Goal: Transaction & Acquisition: Purchase product/service

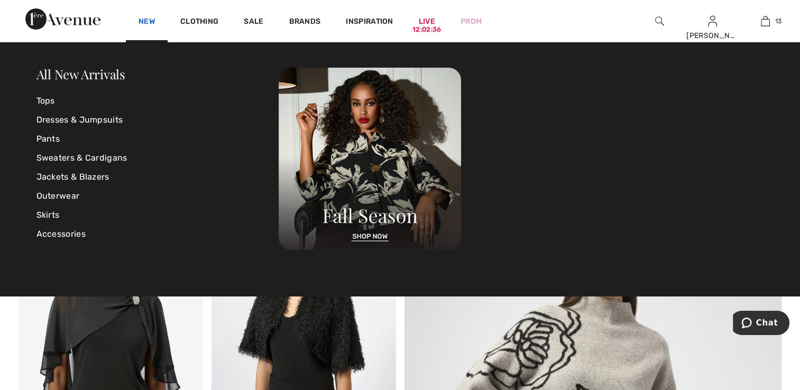
click at [145, 19] on link "New" at bounding box center [147, 22] width 16 height 11
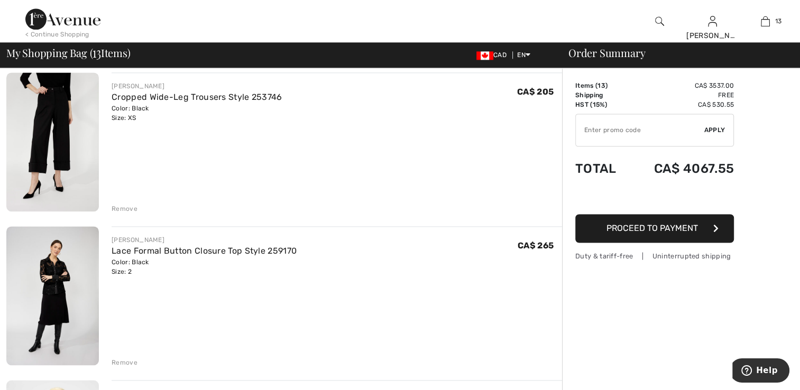
scroll to position [1533, 0]
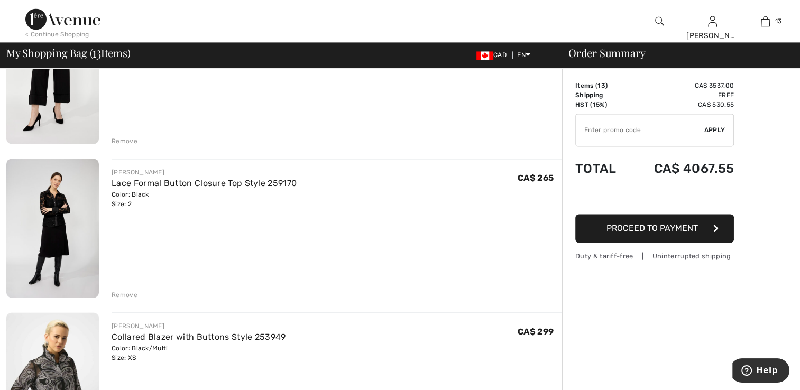
click at [125, 291] on div "Remove" at bounding box center [125, 295] width 26 height 10
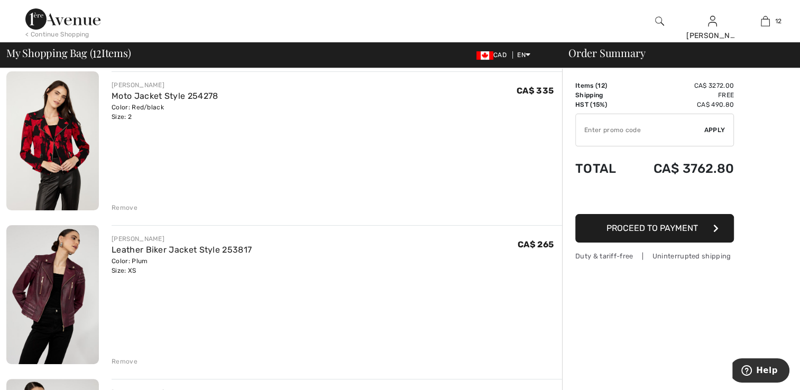
scroll to position [264, 0]
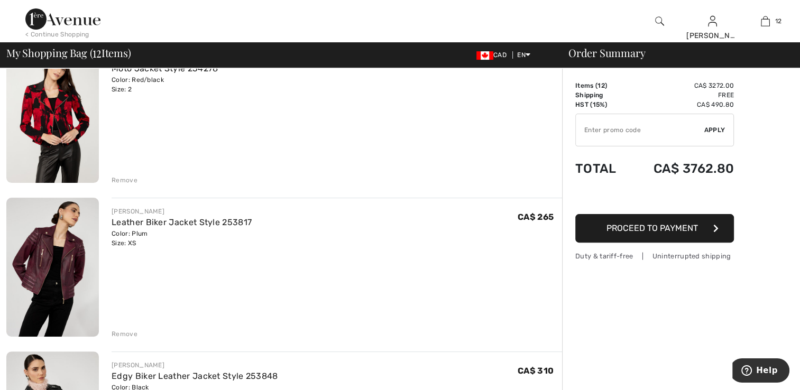
click at [68, 143] on img at bounding box center [52, 113] width 93 height 139
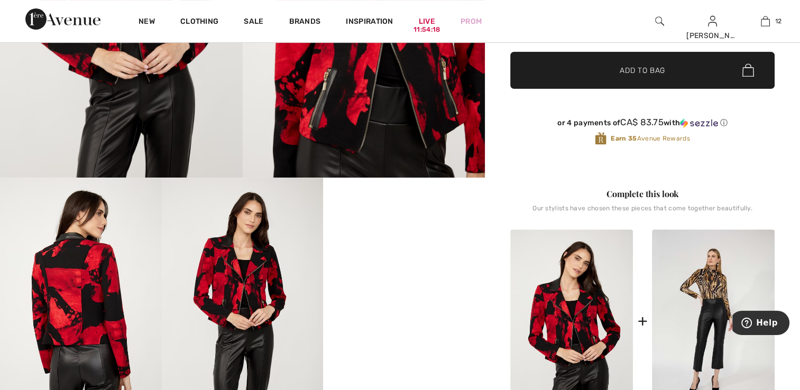
scroll to position [317, 0]
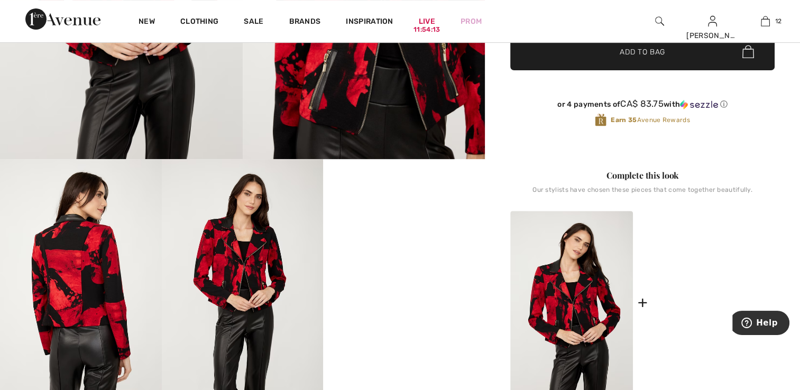
click at [689, 307] on img at bounding box center [713, 303] width 123 height 185
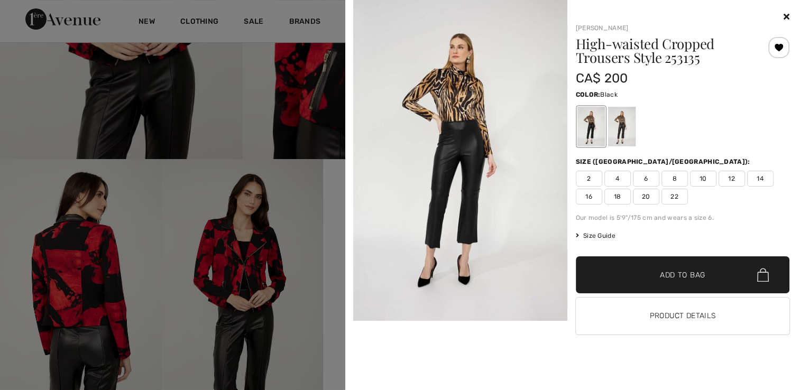
click at [503, 233] on img at bounding box center [460, 160] width 214 height 321
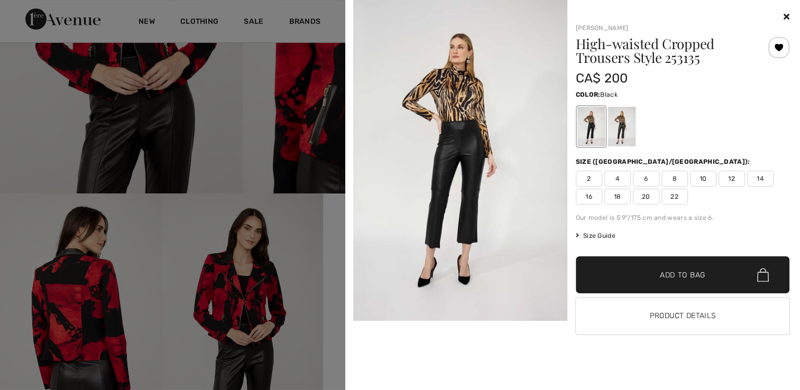
scroll to position [264, 0]
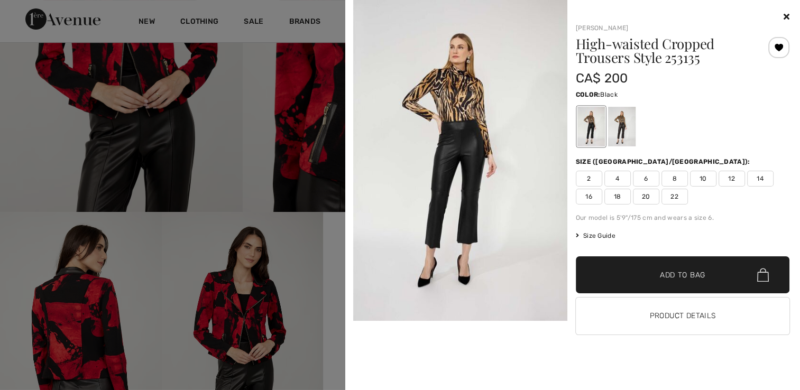
click at [594, 179] on span "2" at bounding box center [589, 179] width 26 height 16
click at [298, 274] on div at bounding box center [400, 195] width 800 height 390
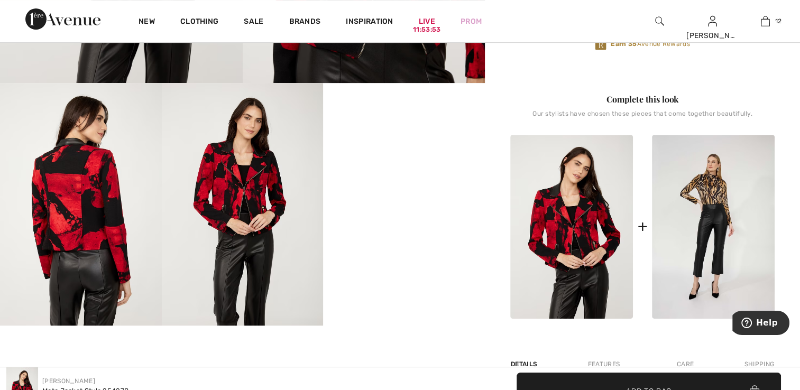
scroll to position [423, 0]
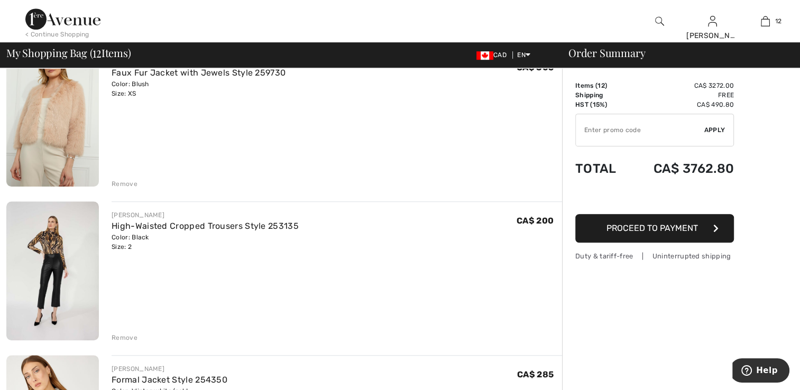
scroll to position [740, 0]
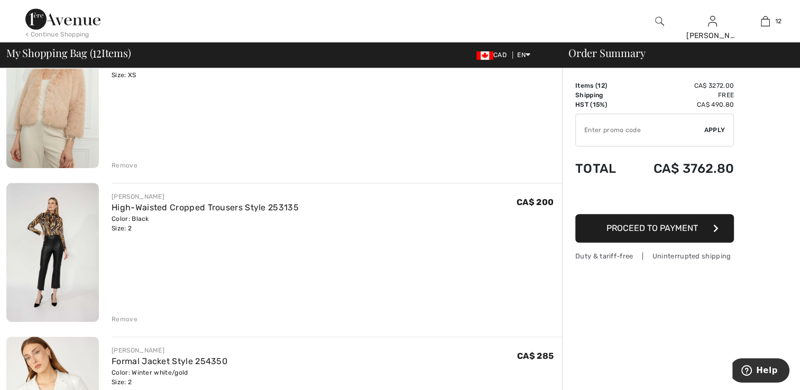
click at [67, 243] on img at bounding box center [52, 252] width 93 height 139
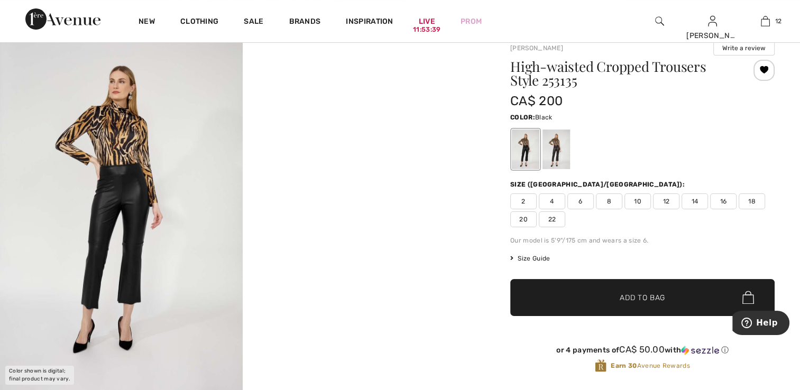
scroll to position [106, 0]
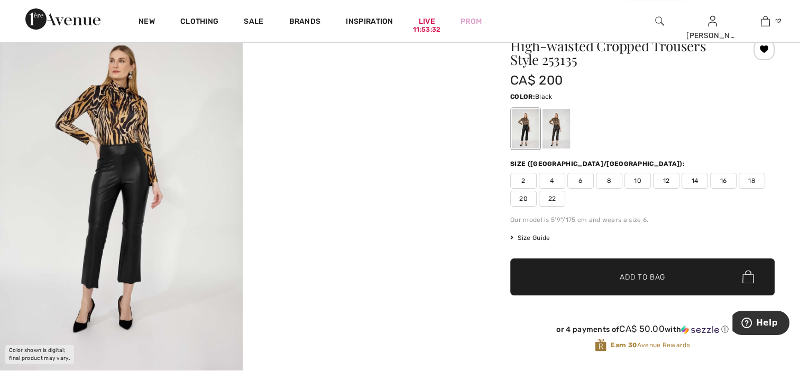
click at [363, 128] on video "Your browser does not support the video tag." at bounding box center [364, 67] width 243 height 121
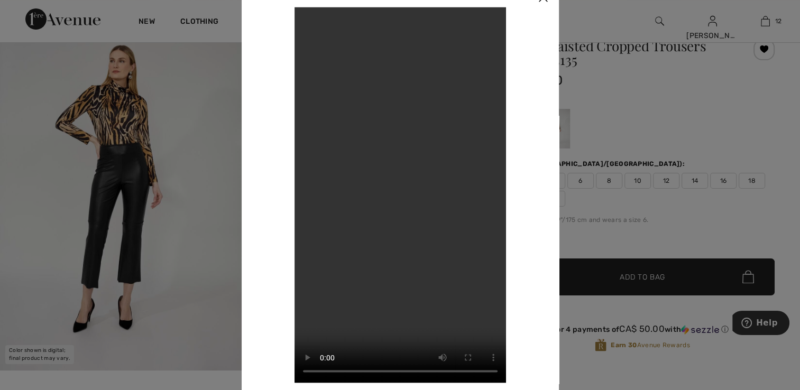
click at [112, 200] on div at bounding box center [400, 195] width 800 height 390
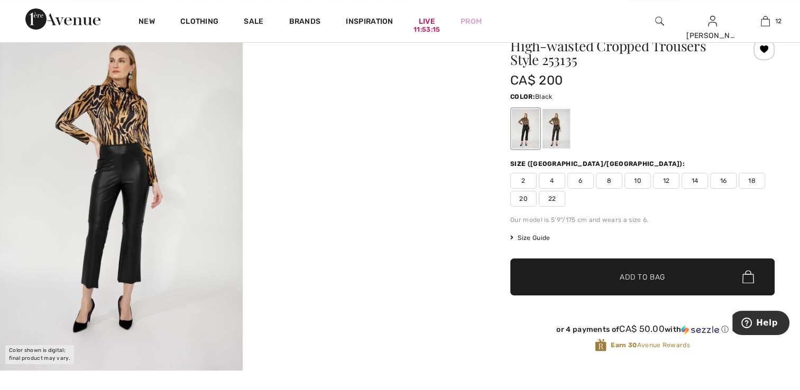
click at [520, 138] on div at bounding box center [525, 129] width 27 height 40
click at [558, 136] on div at bounding box center [555, 129] width 27 height 40
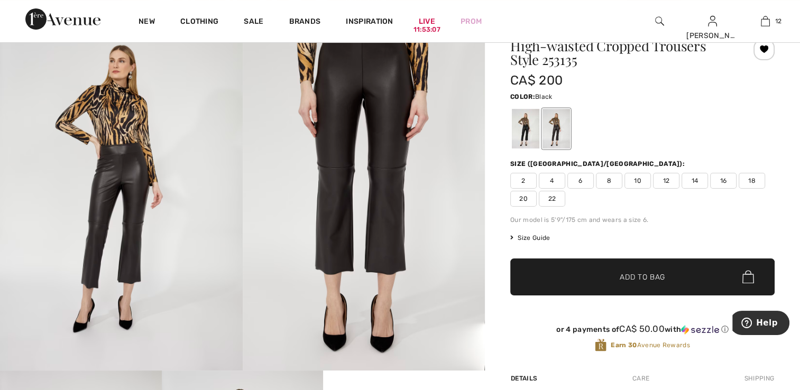
click at [523, 133] on div at bounding box center [525, 129] width 27 height 40
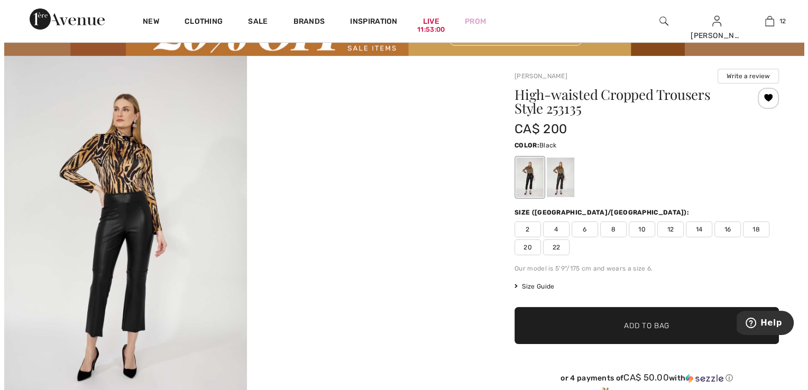
scroll to position [0, 0]
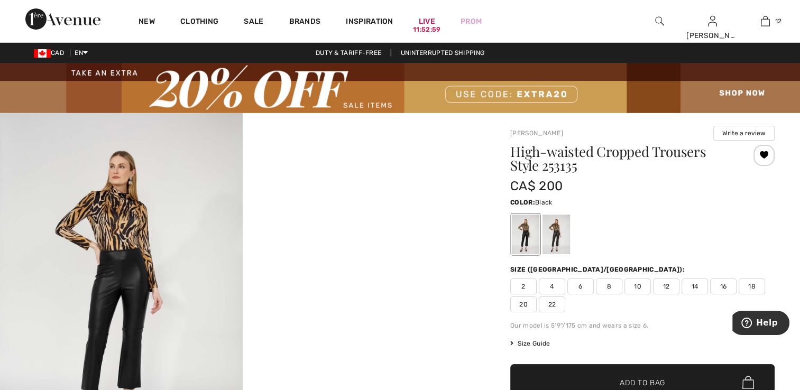
click at [153, 240] on img at bounding box center [121, 295] width 243 height 364
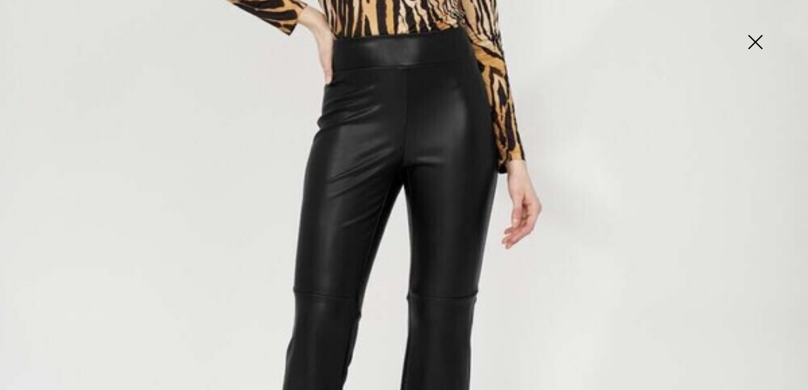
scroll to position [423, 0]
click at [757, 39] on img at bounding box center [755, 43] width 53 height 54
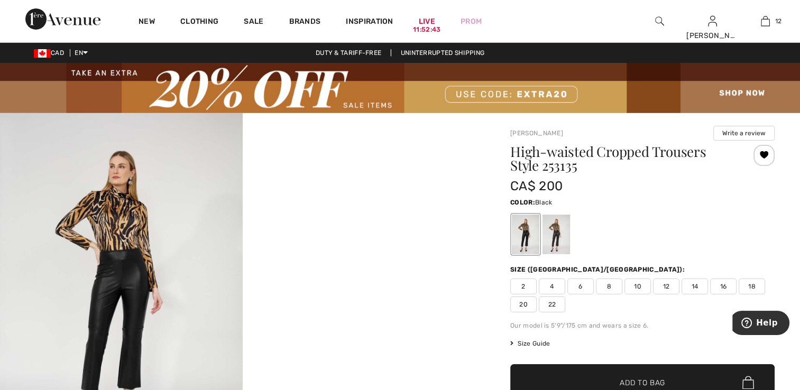
click at [122, 217] on img at bounding box center [121, 295] width 243 height 364
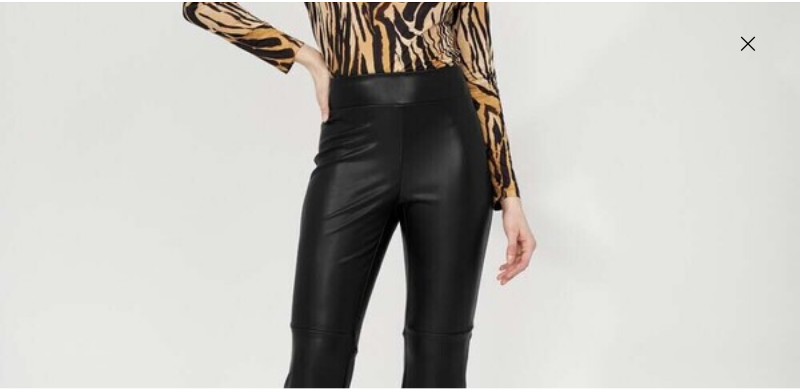
scroll to position [317, 0]
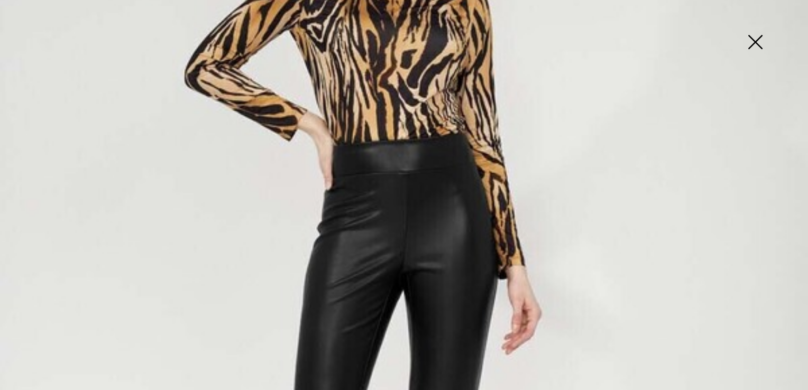
click at [754, 37] on img at bounding box center [755, 43] width 53 height 54
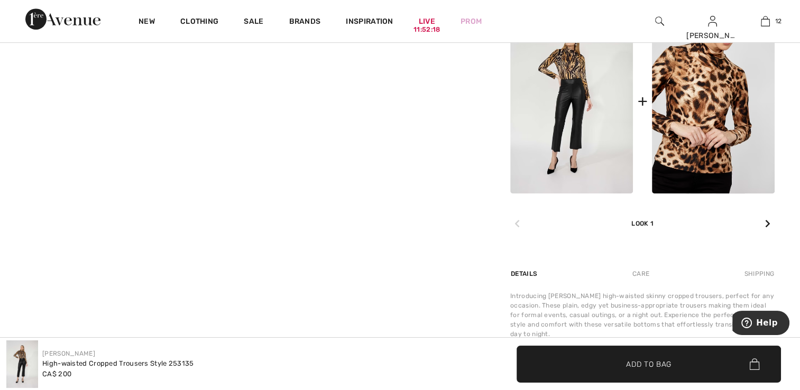
scroll to position [634, 0]
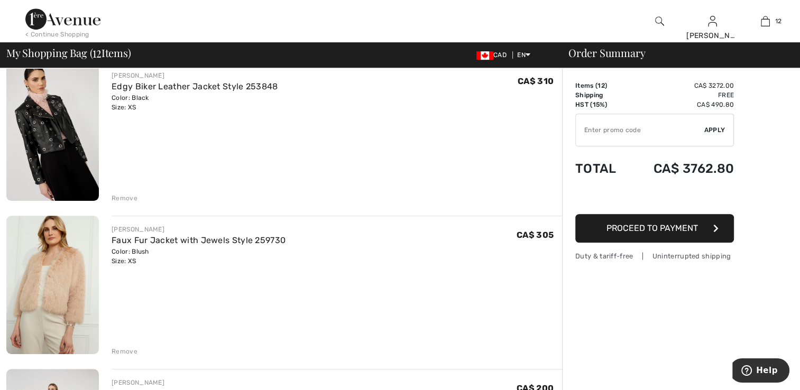
scroll to position [483, 0]
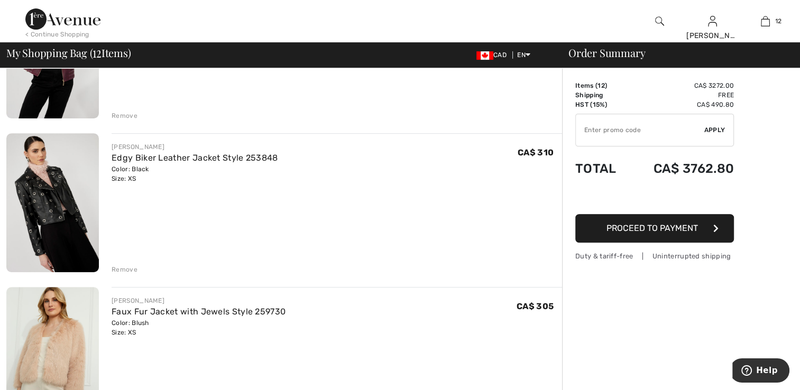
click at [56, 227] on img at bounding box center [52, 202] width 93 height 139
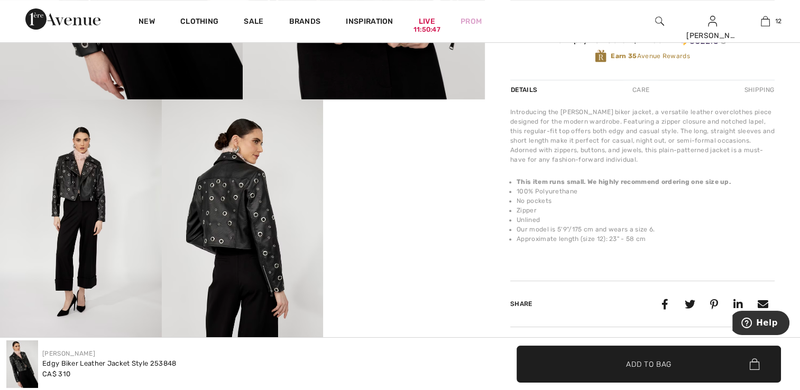
scroll to position [370, 0]
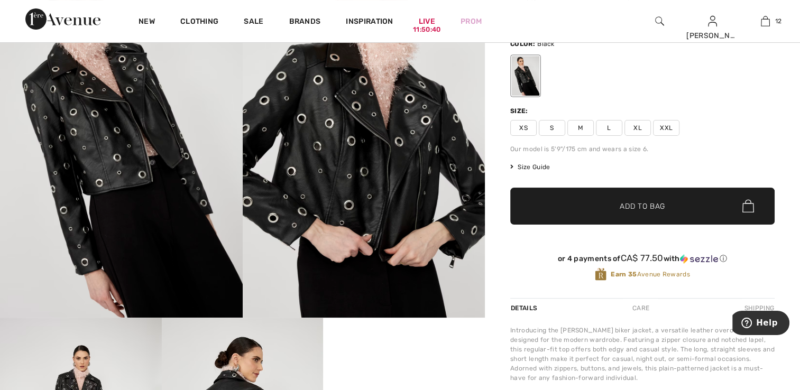
click at [125, 188] on img at bounding box center [121, 137] width 243 height 364
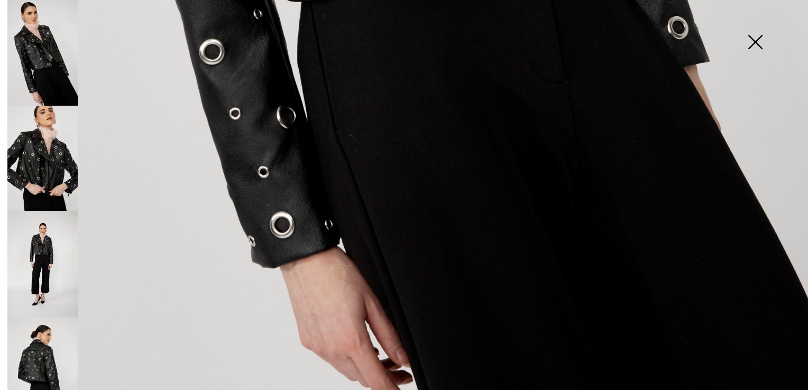
scroll to position [809, 0]
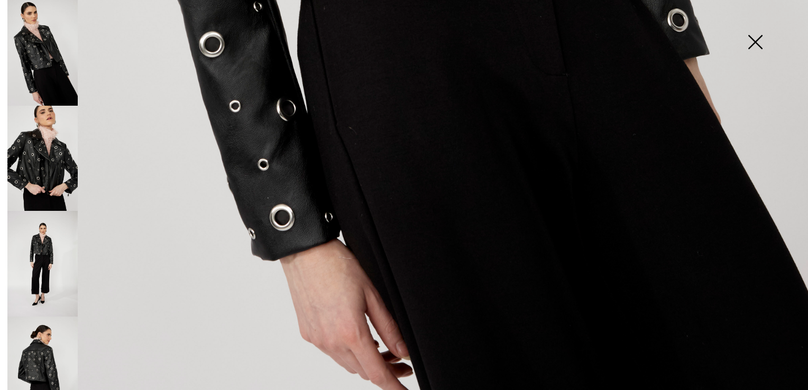
click at [757, 35] on img at bounding box center [755, 43] width 53 height 54
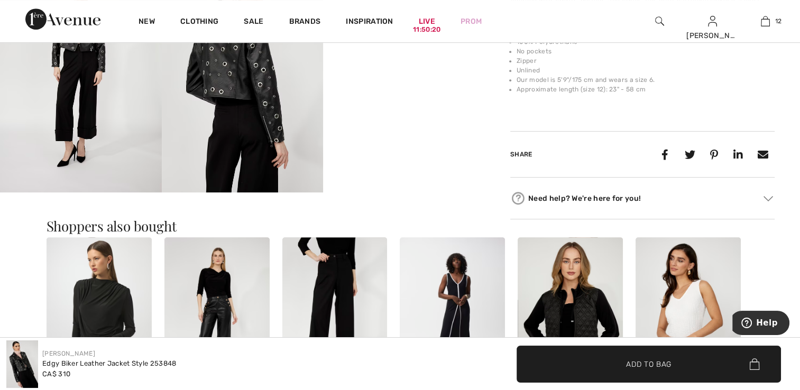
scroll to position [529, 0]
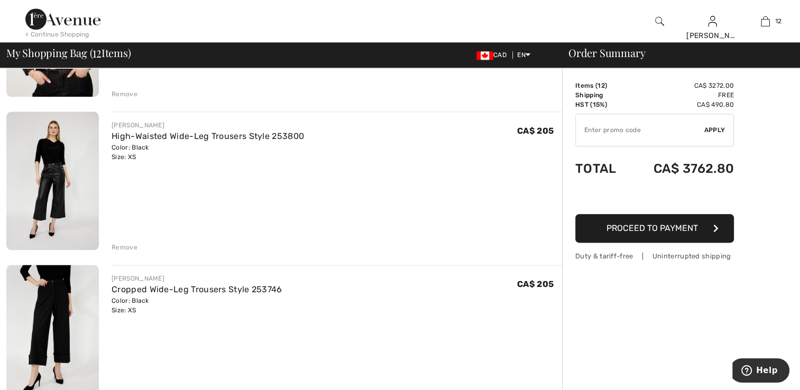
scroll to position [1276, 0]
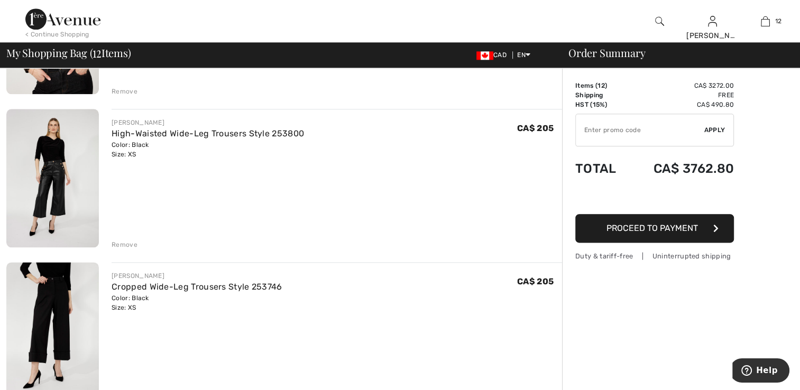
click at [51, 198] on img at bounding box center [52, 178] width 93 height 139
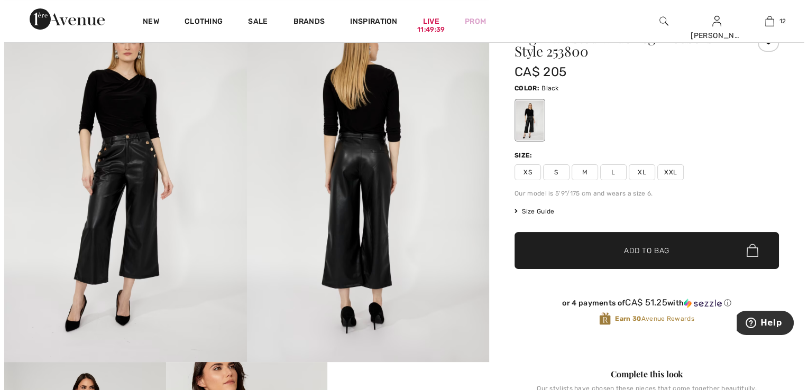
scroll to position [53, 0]
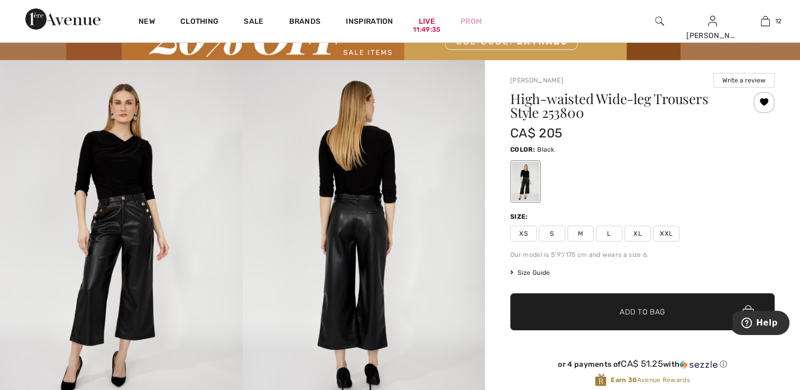
click at [105, 234] on img at bounding box center [121, 242] width 243 height 364
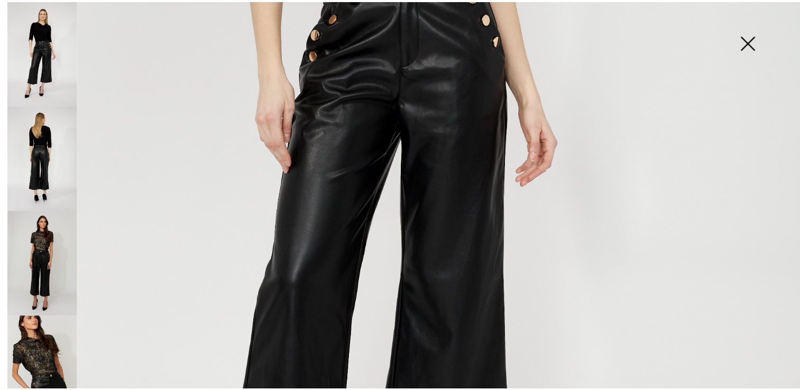
scroll to position [476, 0]
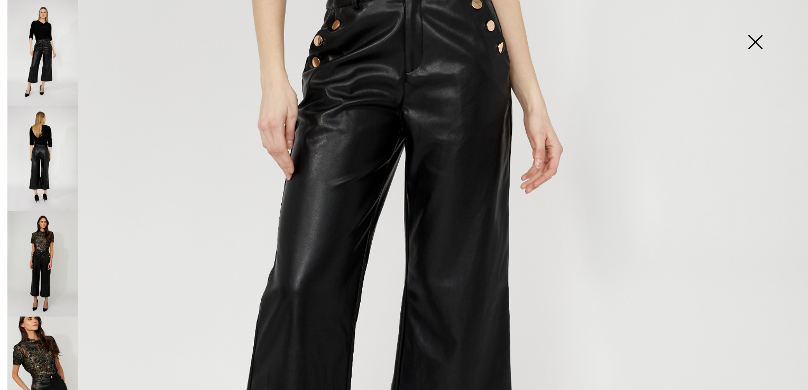
click at [753, 37] on img at bounding box center [755, 43] width 53 height 54
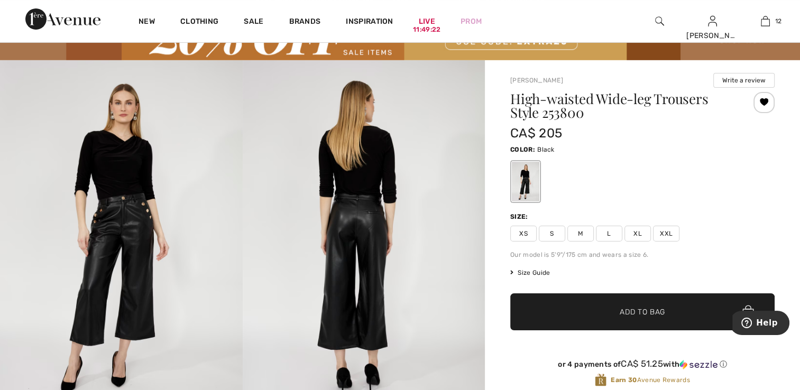
click at [521, 230] on span "XS" at bounding box center [523, 234] width 26 height 16
click at [763, 102] on div at bounding box center [763, 102] width 21 height 21
click at [764, 98] on div "Removed from Wishlist" at bounding box center [763, 102] width 21 height 21
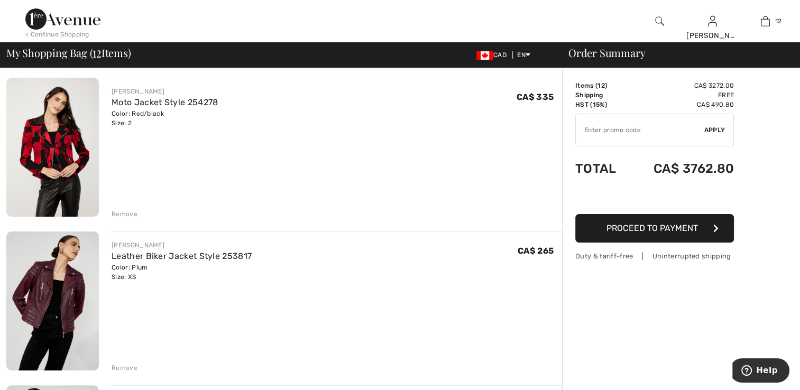
scroll to position [165, 0]
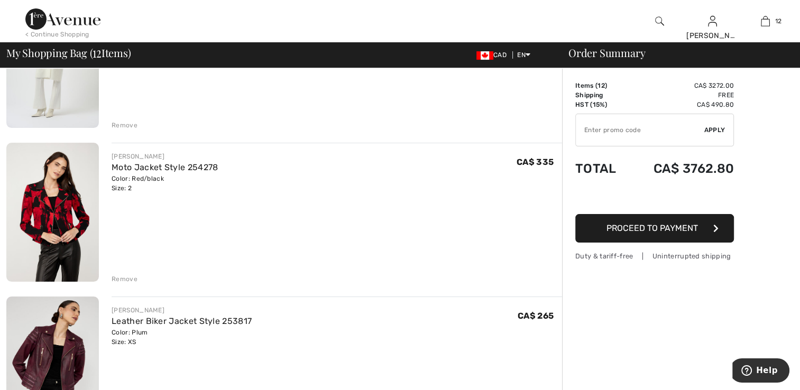
click at [65, 206] on img at bounding box center [52, 212] width 93 height 139
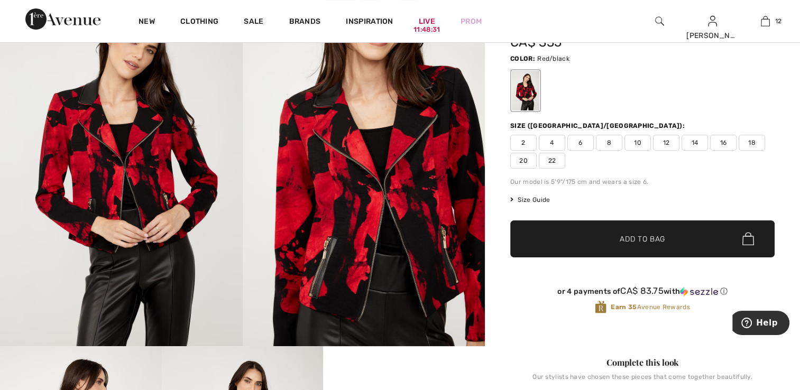
scroll to position [106, 0]
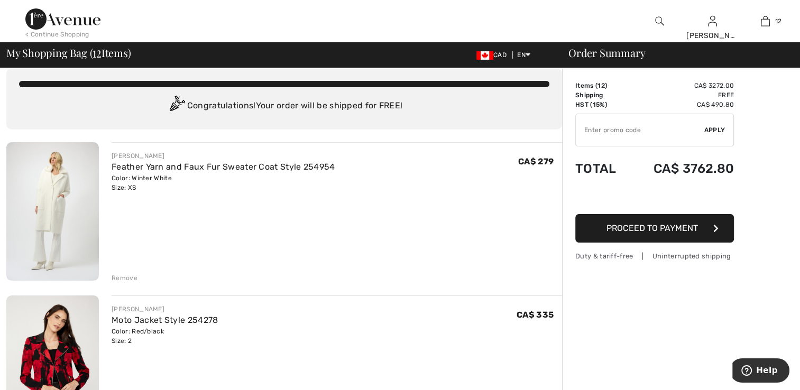
scroll to position [7, 0]
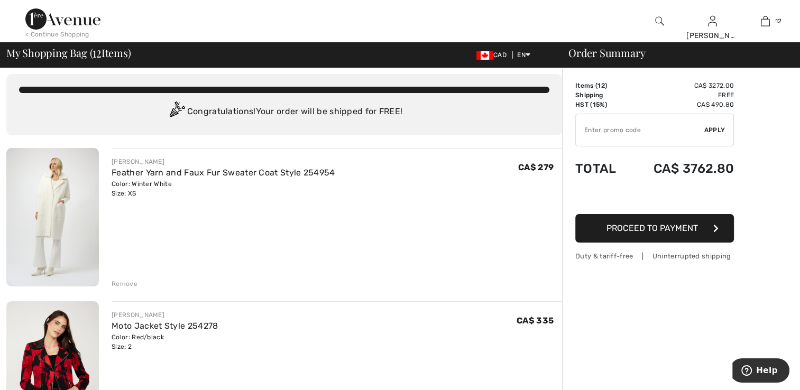
click at [122, 281] on div "Remove" at bounding box center [125, 284] width 26 height 10
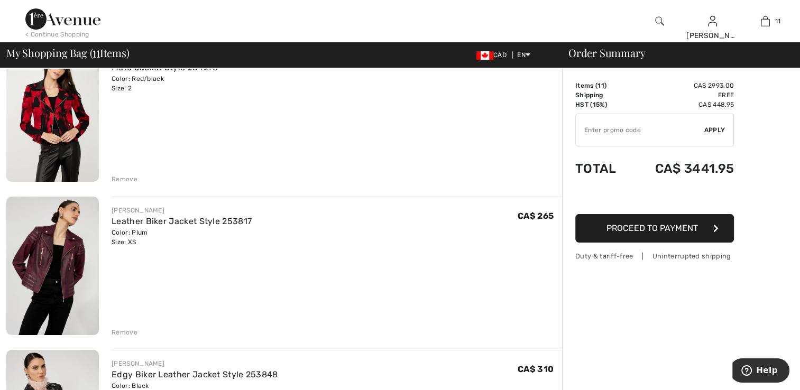
scroll to position [113, 0]
click at [58, 279] on img at bounding box center [52, 265] width 93 height 139
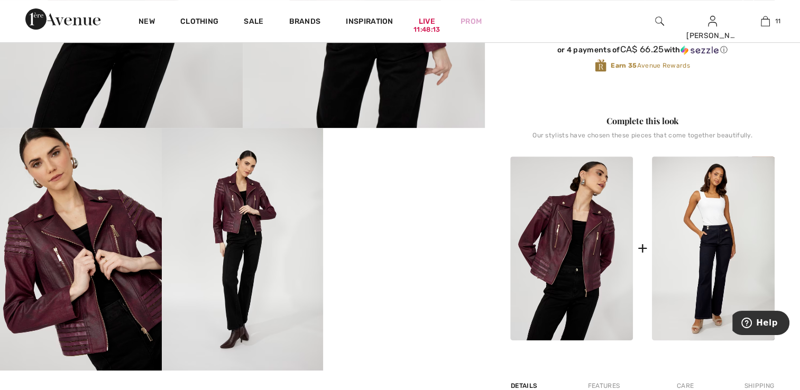
scroll to position [370, 0]
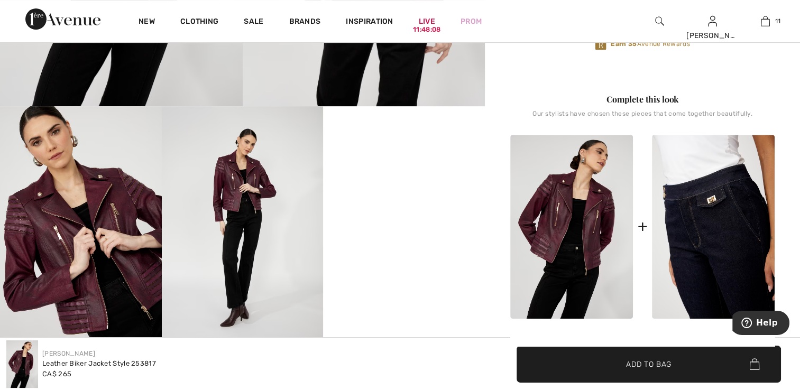
click at [680, 245] on img at bounding box center [713, 227] width 123 height 185
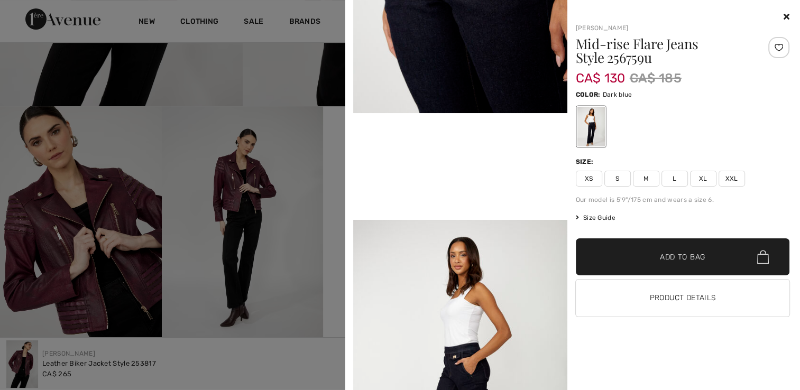
scroll to position [582, 0]
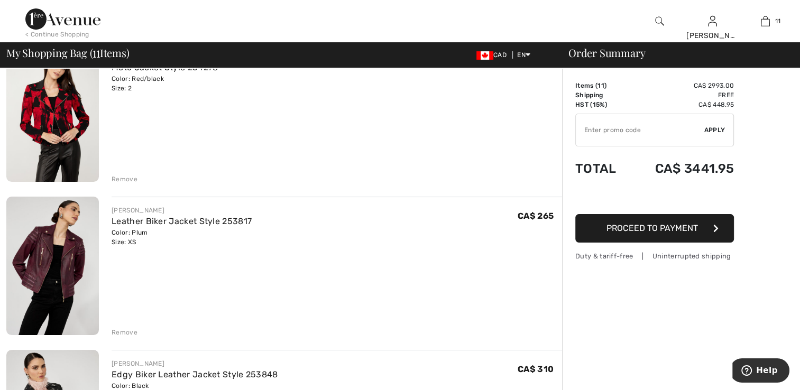
scroll to position [113, 0]
click at [121, 330] on div "Remove" at bounding box center [125, 332] width 26 height 10
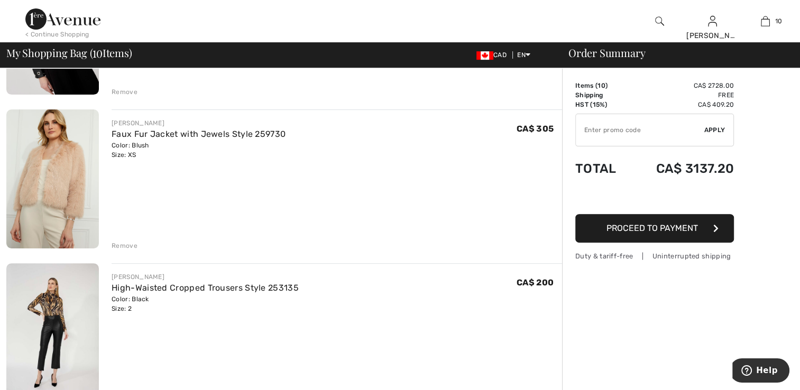
scroll to position [377, 0]
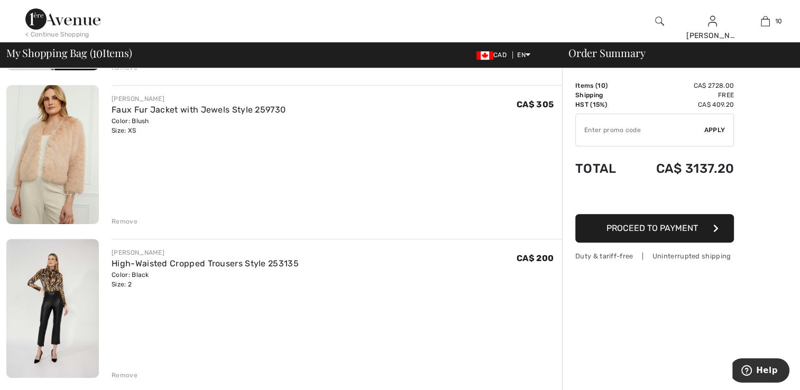
click at [126, 220] on div "Remove" at bounding box center [125, 222] width 26 height 10
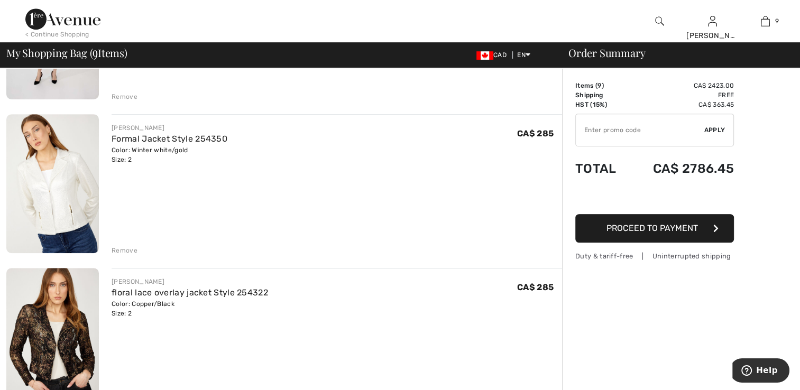
scroll to position [536, 0]
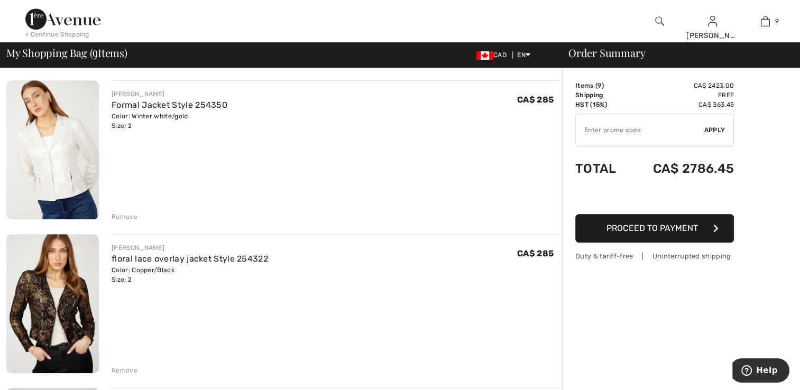
click at [123, 214] on div "Remove" at bounding box center [125, 217] width 26 height 10
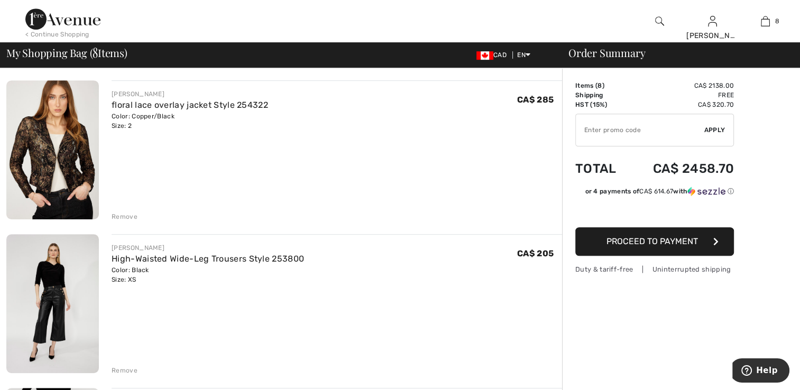
click at [123, 215] on div "Remove" at bounding box center [125, 217] width 26 height 10
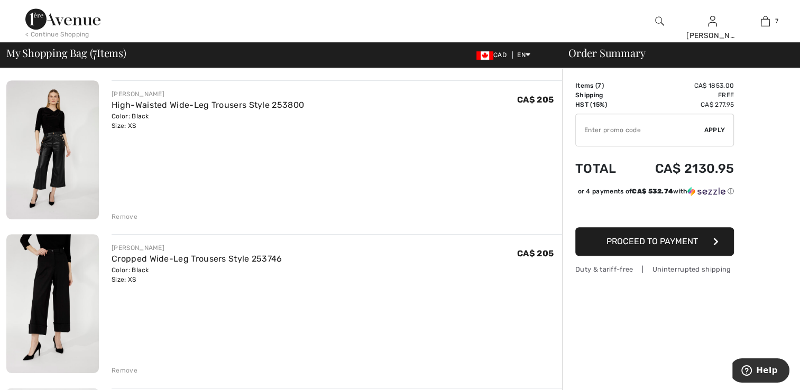
click at [125, 217] on div "Remove" at bounding box center [125, 217] width 26 height 10
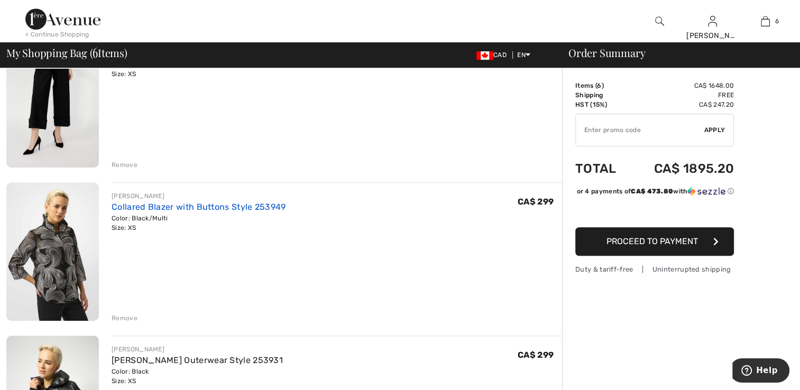
scroll to position [694, 0]
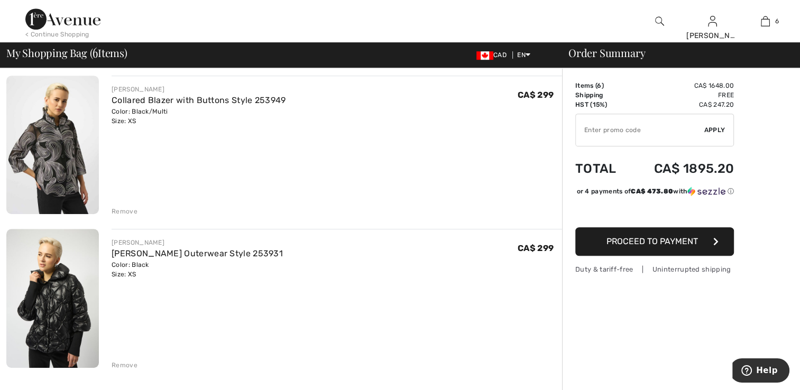
click at [122, 208] on div "Remove" at bounding box center [125, 212] width 26 height 10
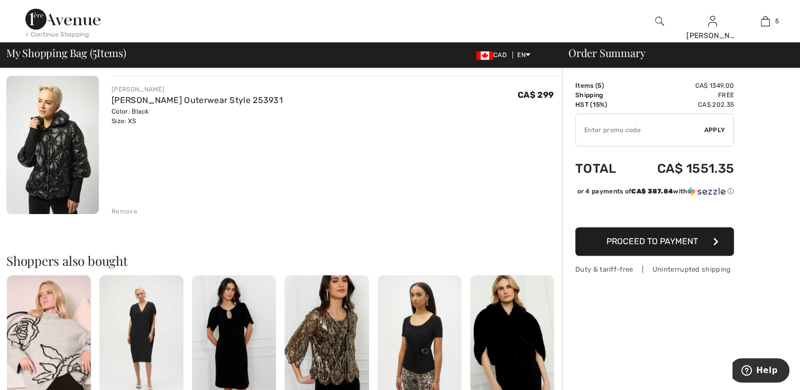
click at [114, 207] on div "Remove" at bounding box center [125, 212] width 26 height 10
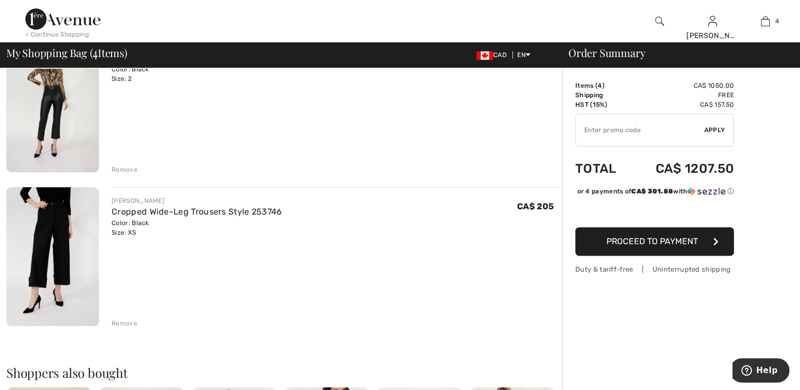
scroll to position [430, 0]
click at [40, 277] on img at bounding box center [52, 255] width 93 height 139
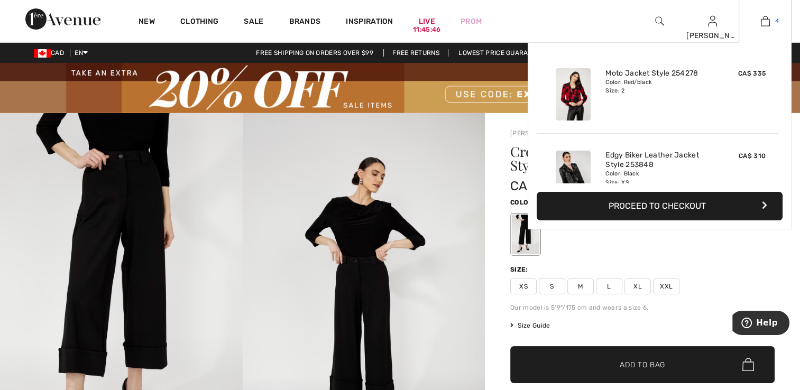
click at [769, 18] on img at bounding box center [765, 21] width 9 height 13
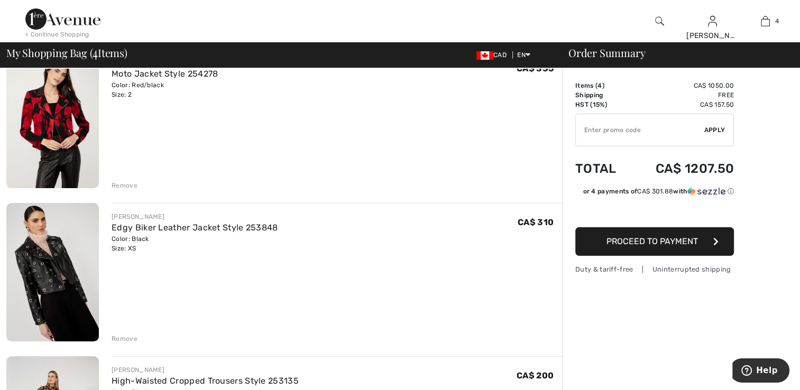
scroll to position [106, 0]
click at [64, 143] on img at bounding box center [52, 118] width 93 height 139
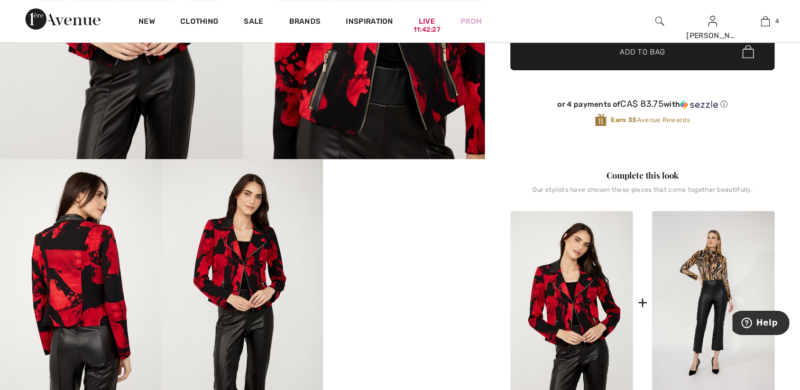
scroll to position [370, 0]
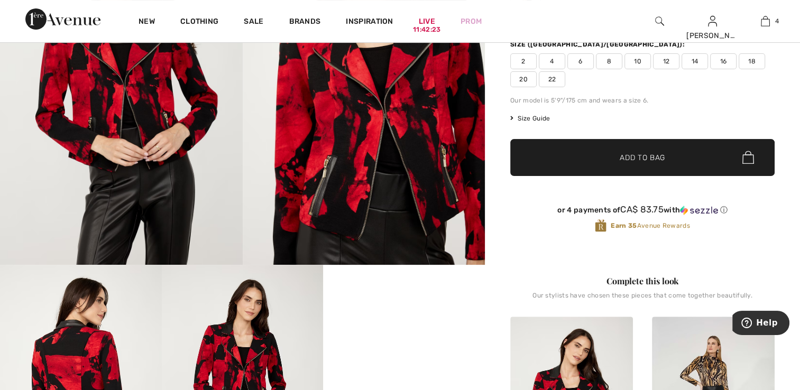
click at [101, 153] on img at bounding box center [121, 84] width 243 height 364
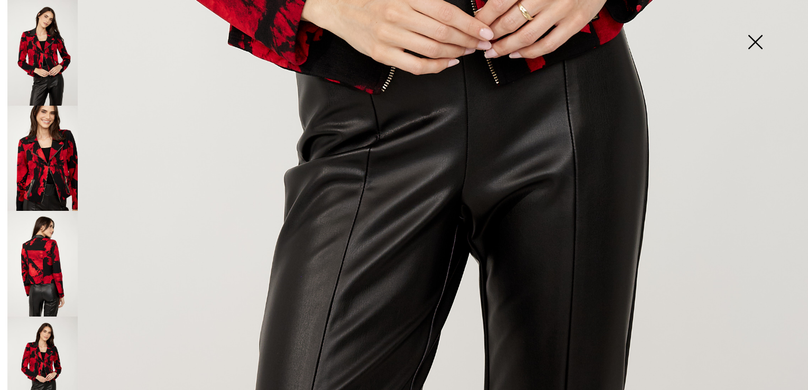
scroll to position [809, 0]
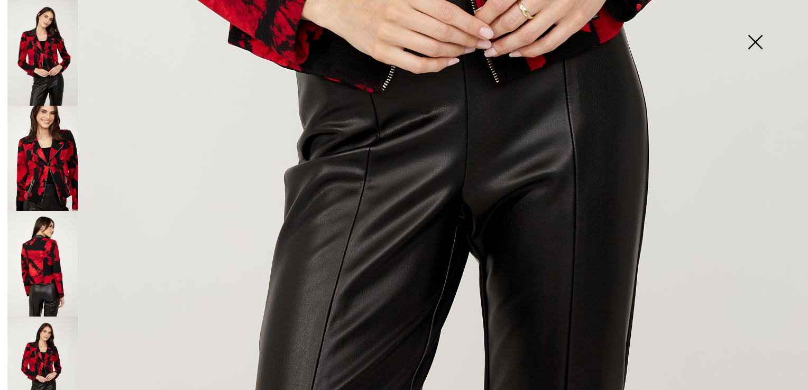
click at [57, 141] on img at bounding box center [42, 159] width 70 height 106
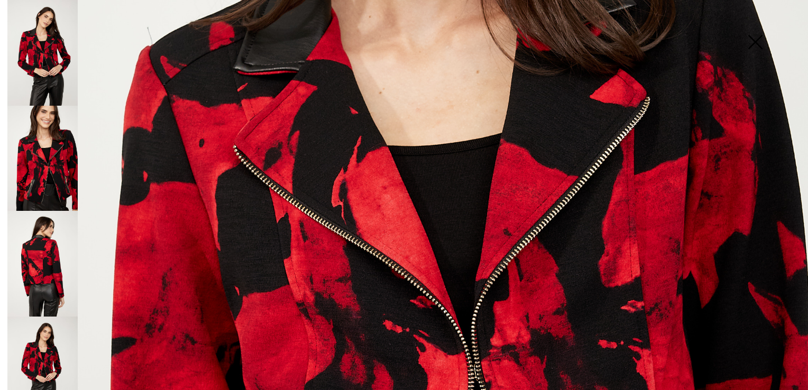
scroll to position [334, 0]
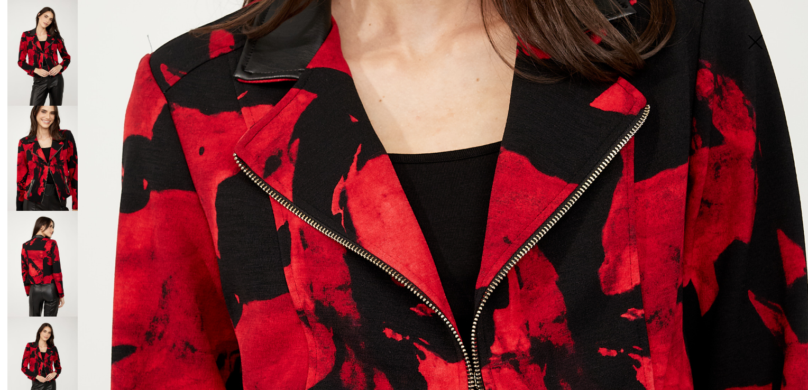
click at [38, 257] on img at bounding box center [42, 264] width 70 height 106
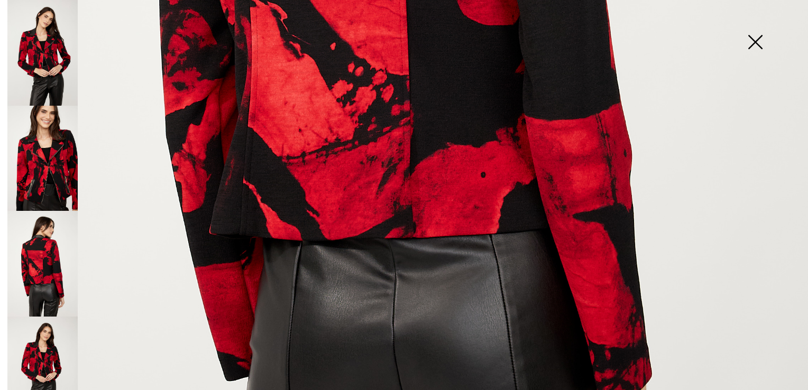
scroll to position [809, 0]
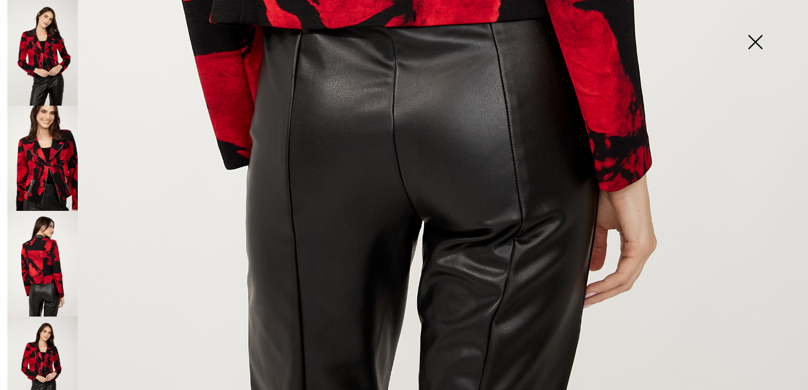
click at [49, 287] on img at bounding box center [42, 264] width 70 height 106
click at [38, 347] on img at bounding box center [42, 370] width 70 height 106
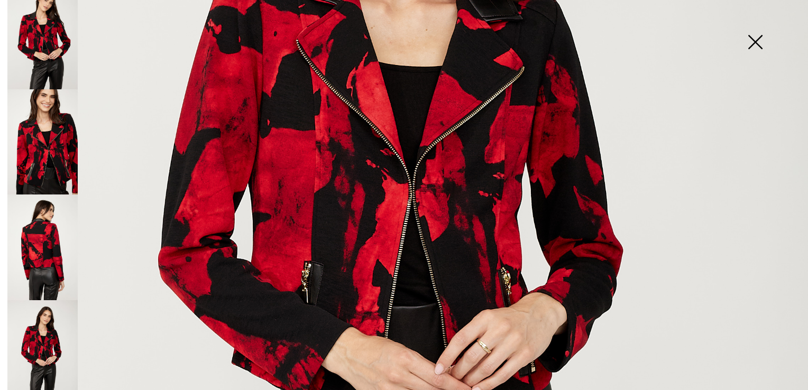
scroll to position [334, 0]
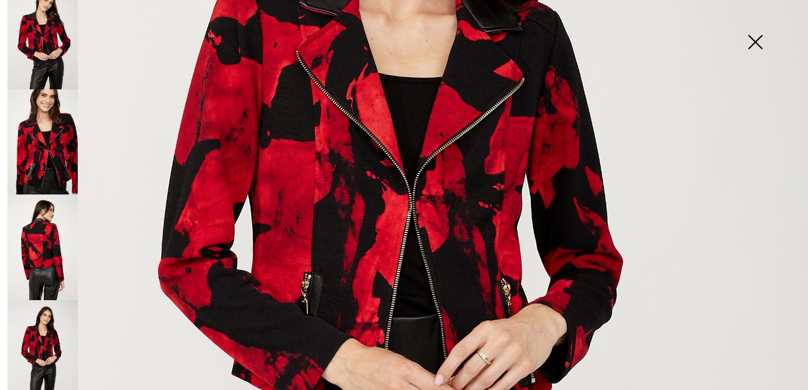
click at [754, 39] on img at bounding box center [755, 43] width 53 height 54
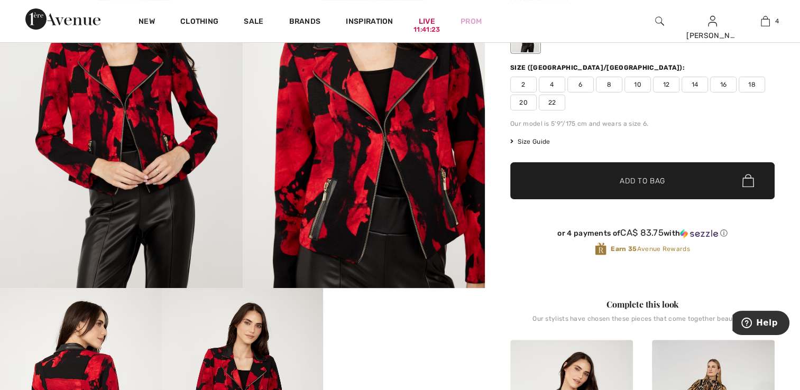
scroll to position [159, 0]
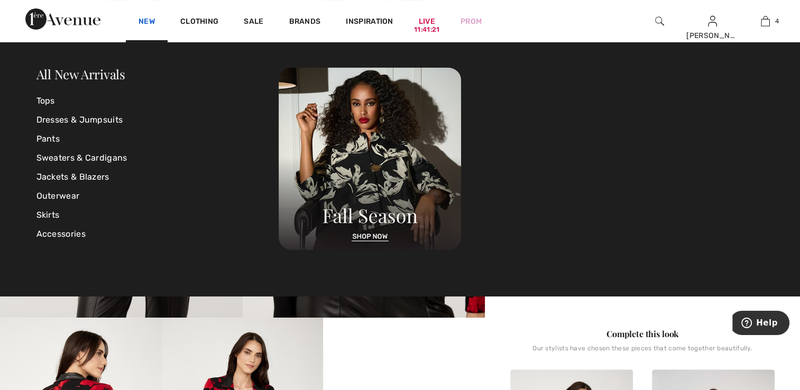
click at [144, 17] on link "New" at bounding box center [147, 22] width 16 height 11
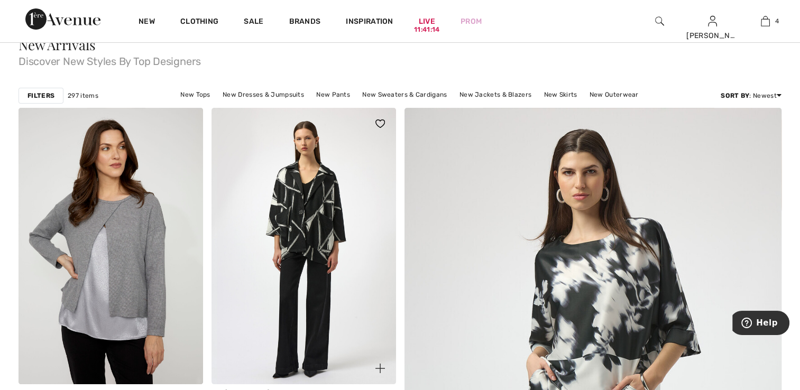
scroll to position [211, 0]
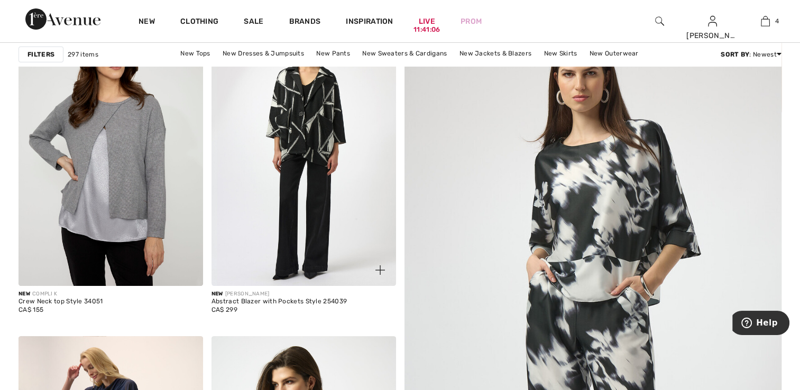
click at [315, 146] on img at bounding box center [303, 148] width 185 height 277
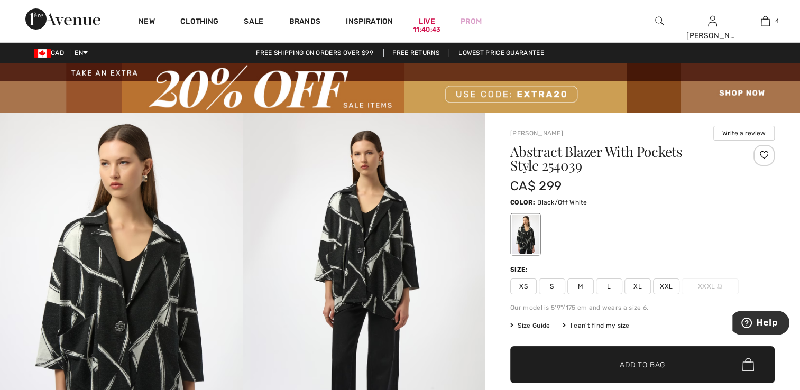
click at [403, 259] on img at bounding box center [364, 294] width 243 height 363
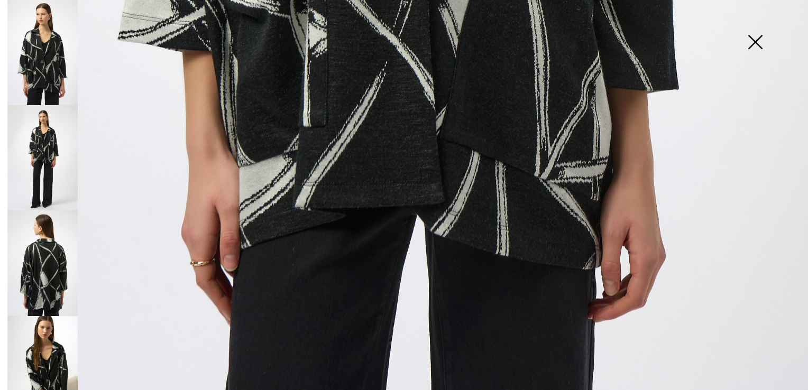
scroll to position [808, 0]
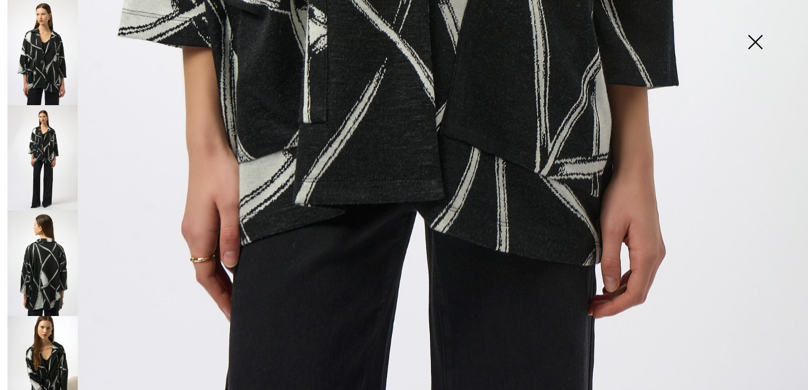
click at [59, 167] on img at bounding box center [42, 157] width 70 height 105
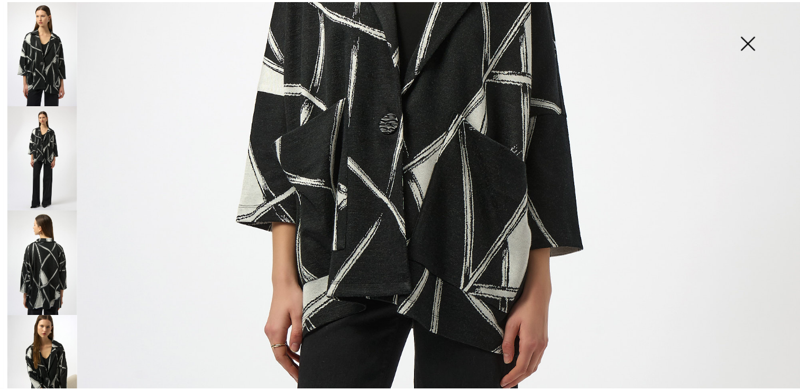
scroll to position [332, 0]
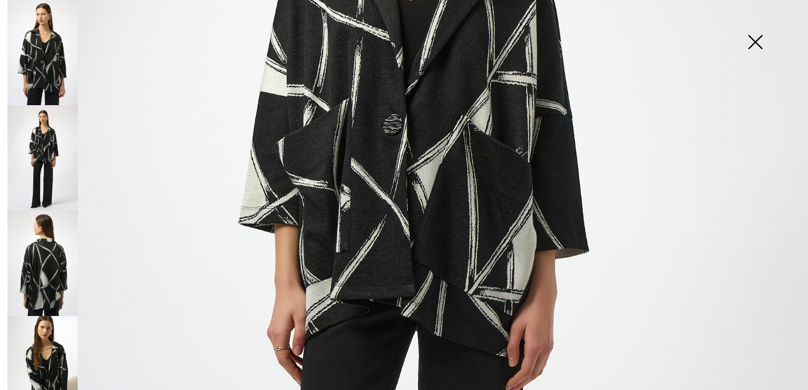
click at [751, 41] on img at bounding box center [755, 43] width 53 height 54
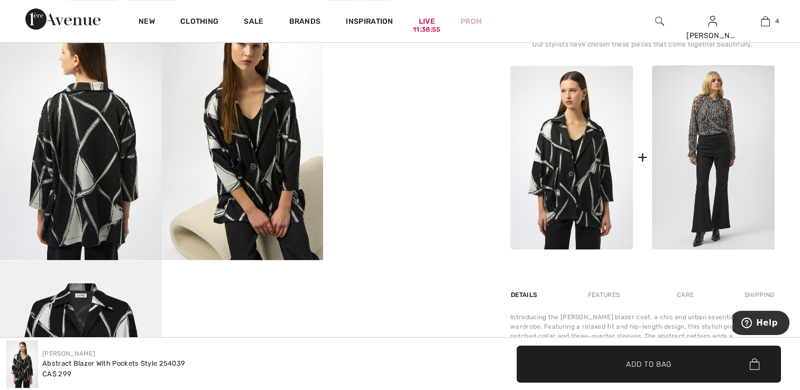
scroll to position [423, 0]
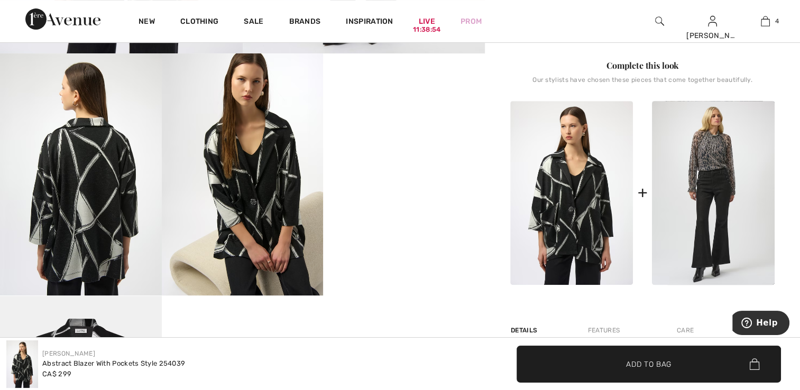
click at [61, 185] on img at bounding box center [81, 174] width 162 height 242
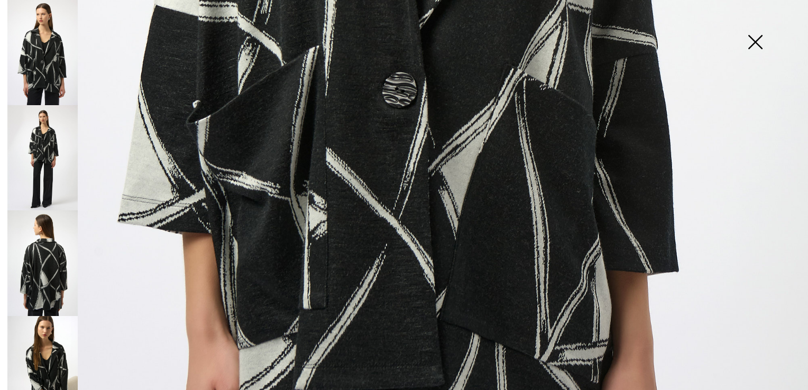
scroll to position [596, 0]
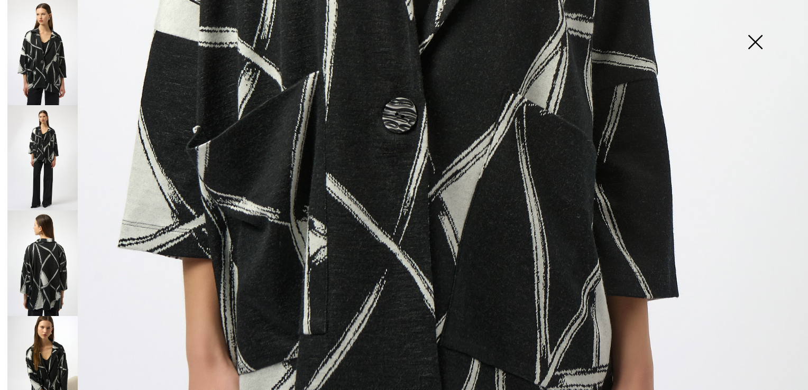
click at [61, 263] on img at bounding box center [42, 262] width 70 height 105
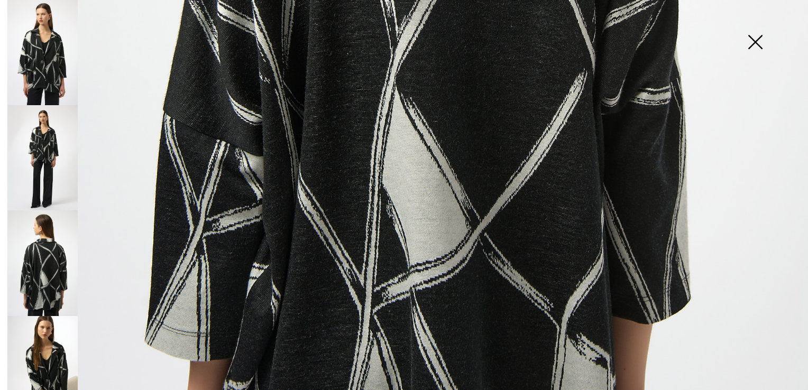
click at [43, 333] on img at bounding box center [42, 368] width 70 height 105
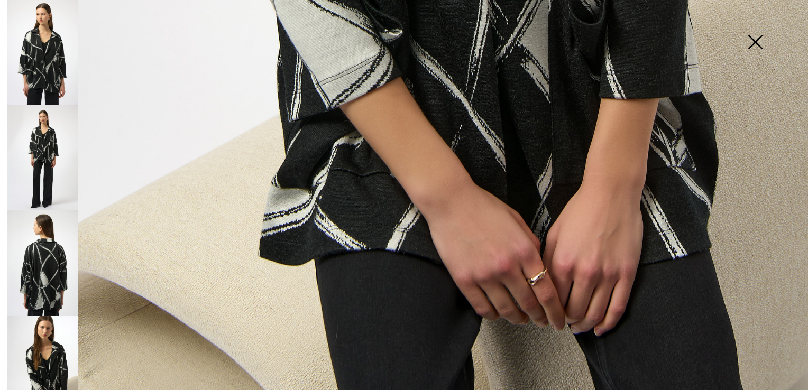
scroll to position [808, 0]
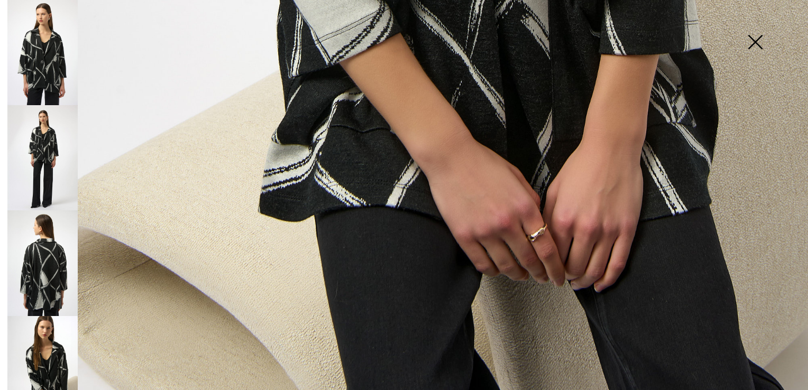
click at [760, 40] on img at bounding box center [755, 43] width 53 height 54
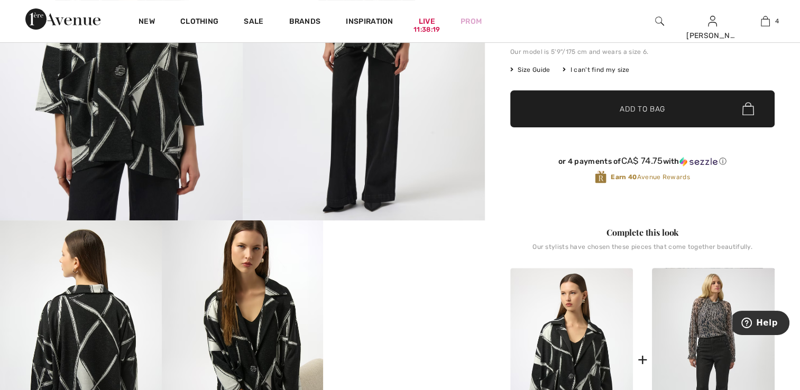
scroll to position [317, 0]
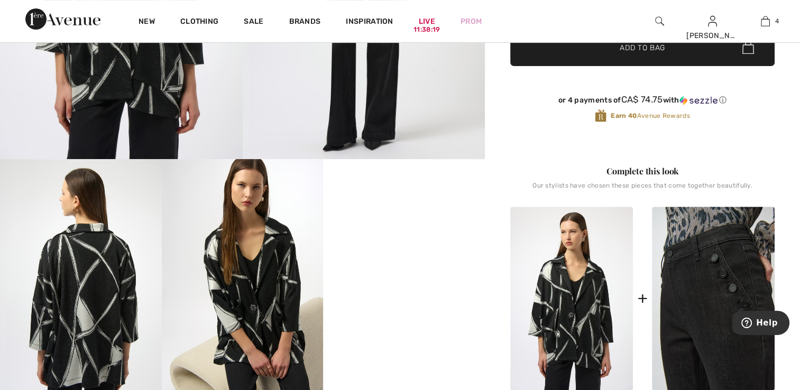
click at [719, 309] on img at bounding box center [713, 299] width 123 height 184
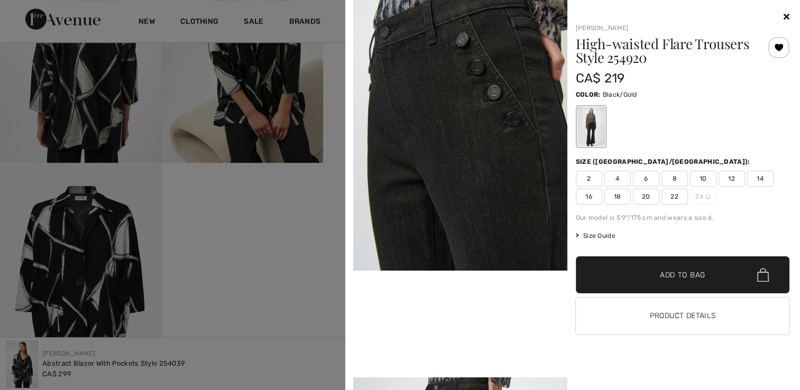
scroll to position [529, 0]
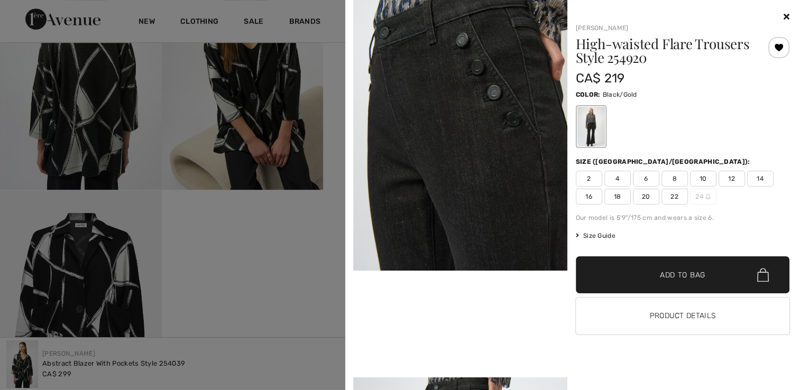
click at [95, 160] on div at bounding box center [400, 195] width 800 height 390
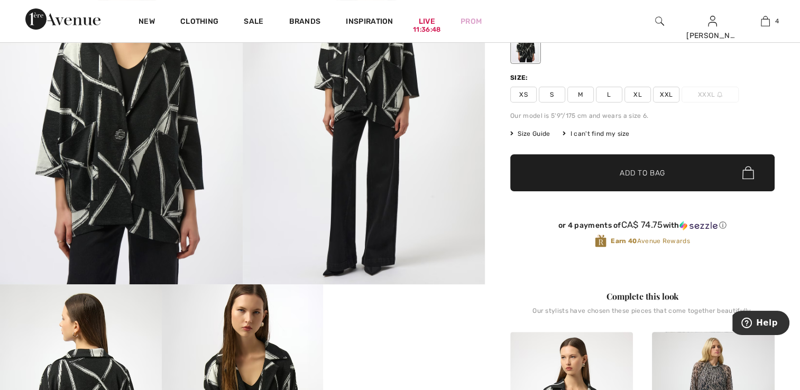
scroll to position [159, 0]
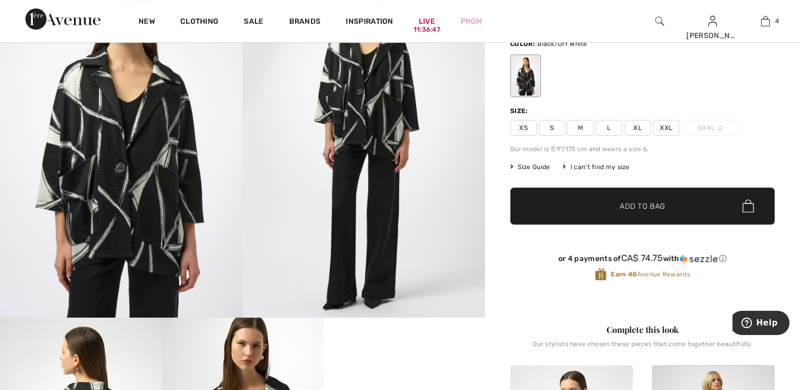
click at [376, 246] on img at bounding box center [364, 136] width 243 height 363
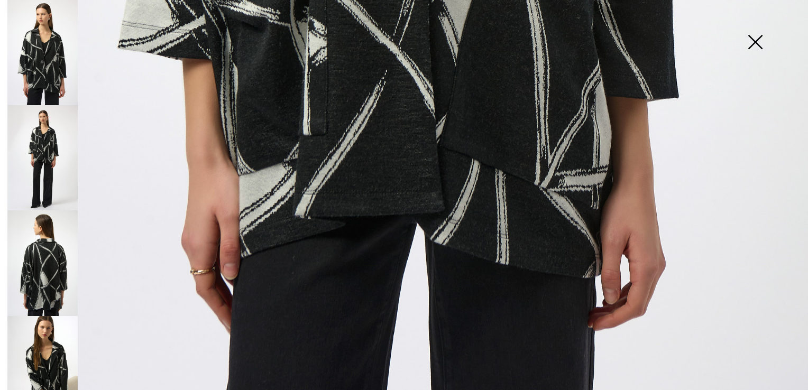
scroll to position [808, 0]
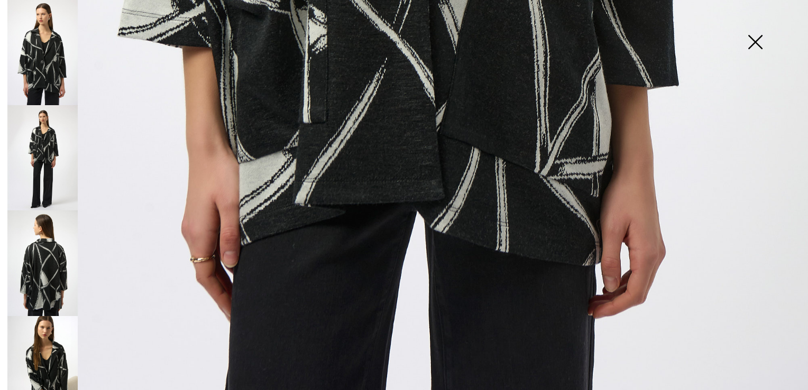
click at [44, 163] on img at bounding box center [42, 157] width 70 height 105
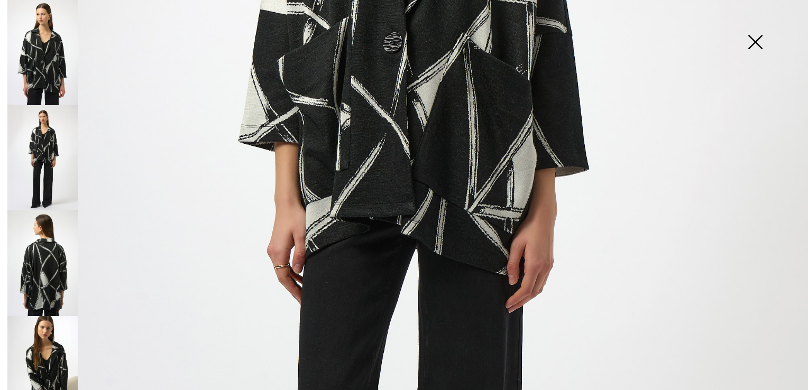
scroll to position [410, 0]
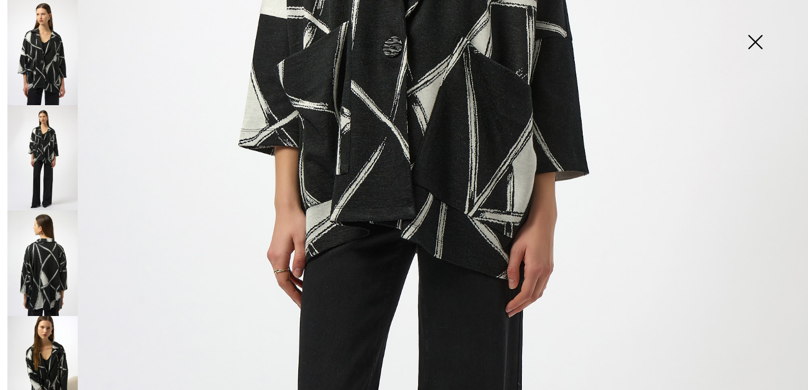
click at [353, 355] on img at bounding box center [404, 195] width 808 height 1211
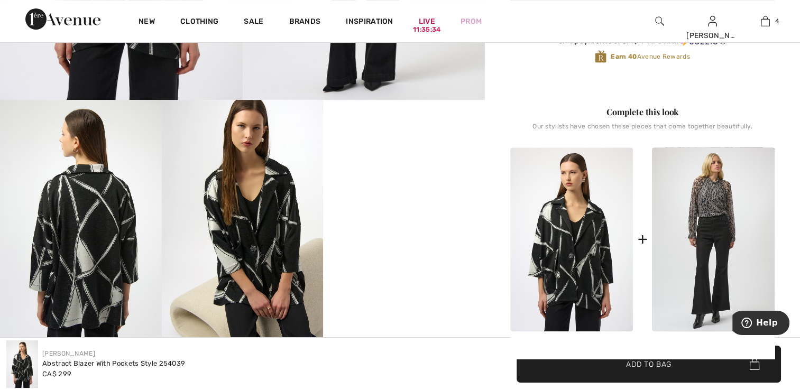
scroll to position [423, 0]
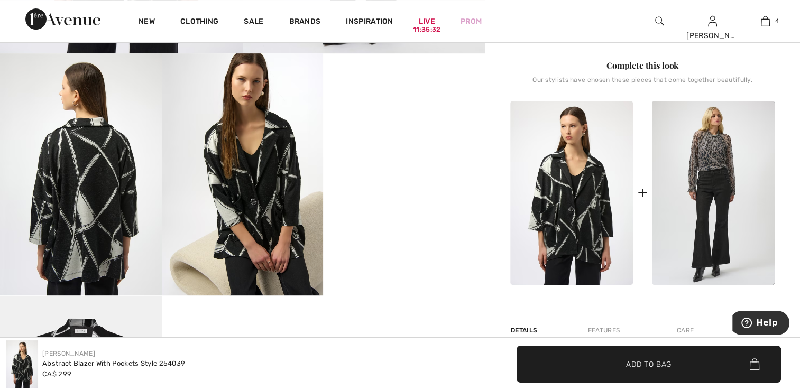
click at [88, 236] on img at bounding box center [81, 174] width 162 height 242
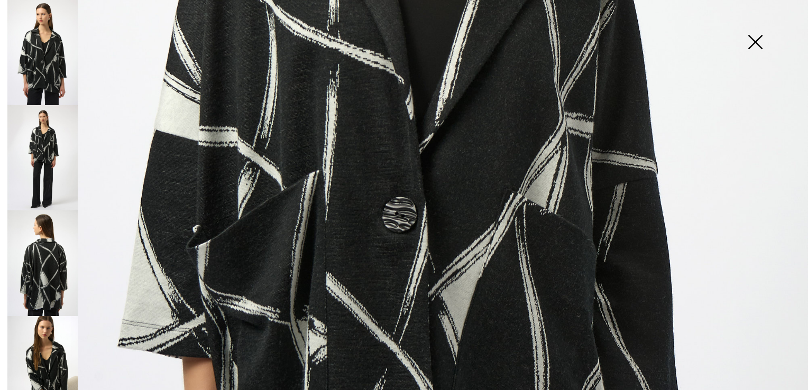
scroll to position [727, 0]
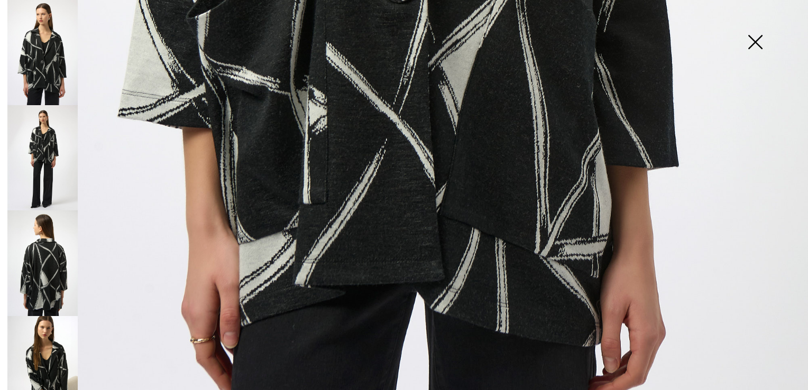
click at [52, 270] on img at bounding box center [42, 262] width 70 height 105
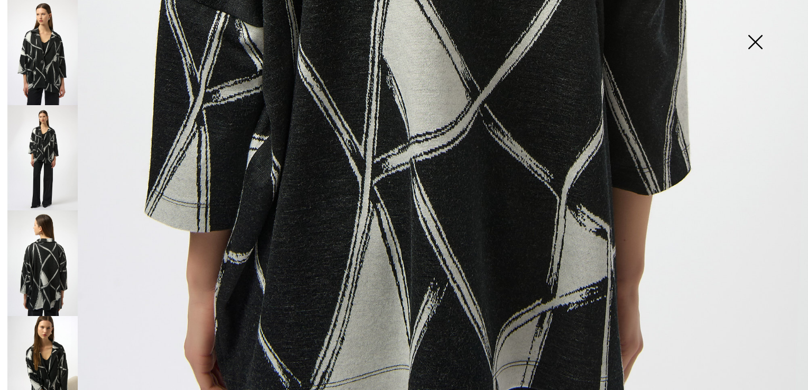
scroll to position [649, 0]
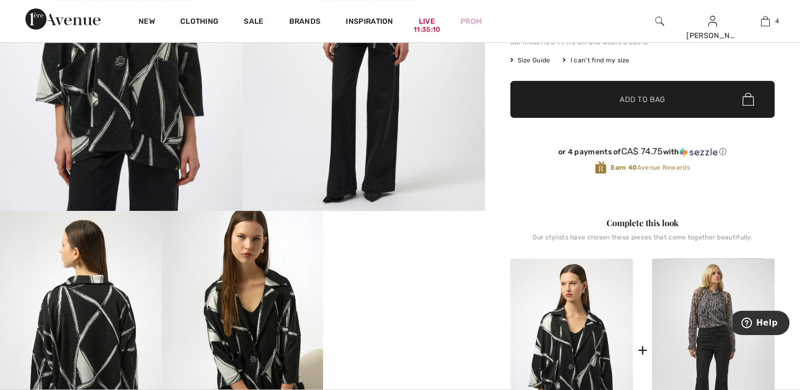
scroll to position [264, 0]
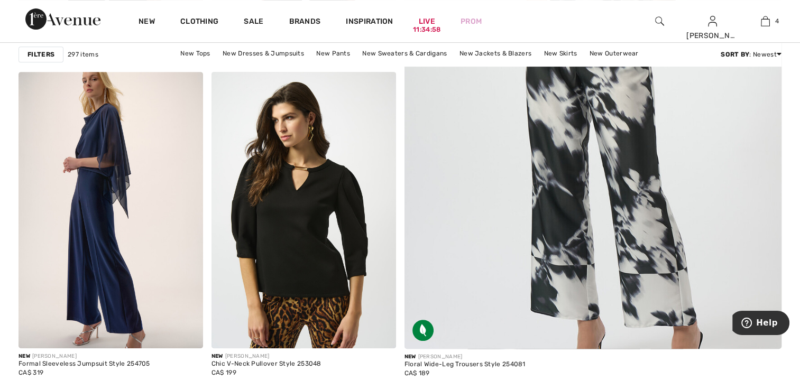
scroll to position [529, 0]
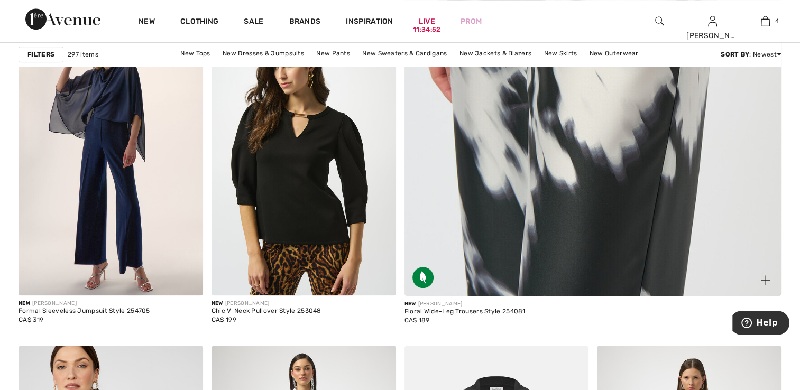
click at [432, 196] on img at bounding box center [592, 31] width 453 height 679
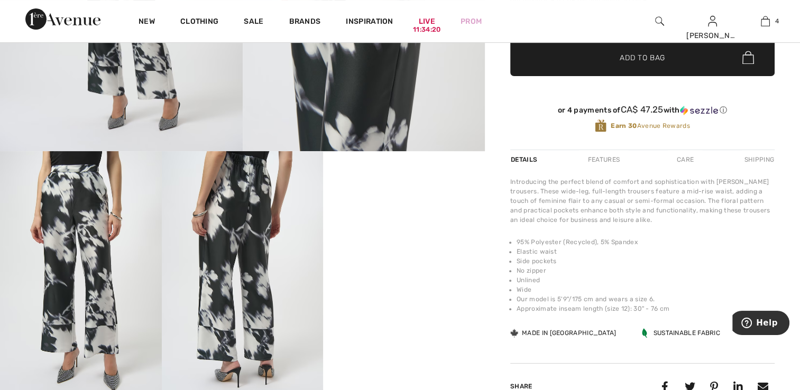
scroll to position [370, 0]
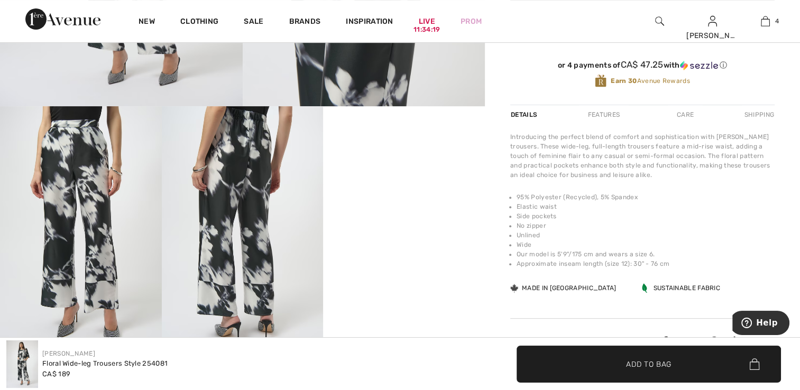
click at [409, 187] on video "Your browser does not support the video tag." at bounding box center [404, 146] width 162 height 81
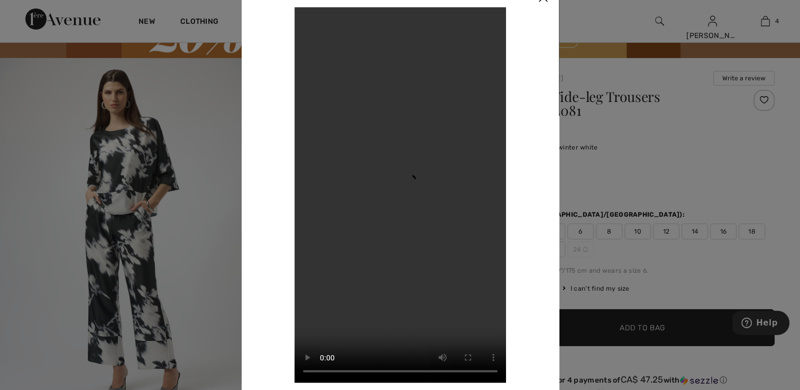
scroll to position [53, 0]
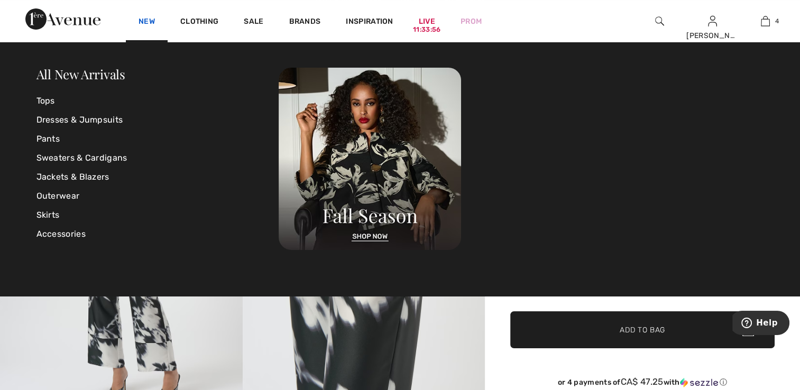
click at [154, 22] on link "New" at bounding box center [147, 22] width 16 height 11
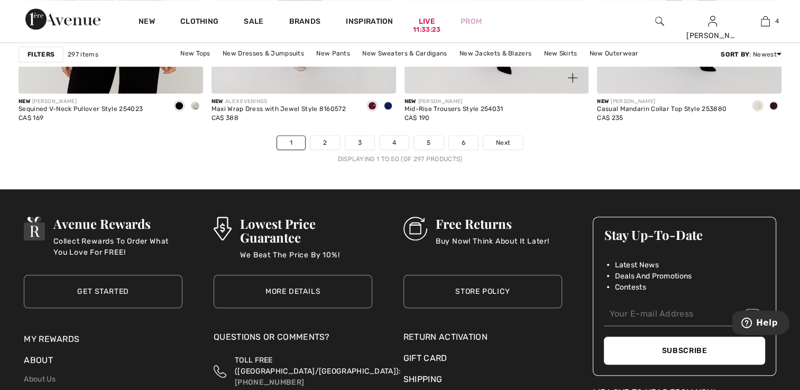
scroll to position [5076, 0]
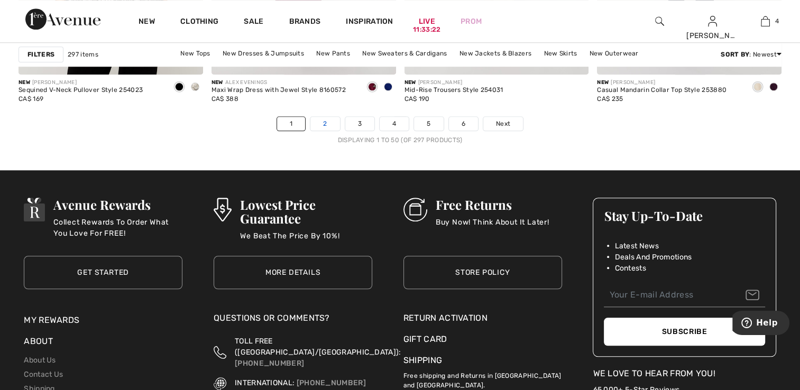
click at [329, 123] on link "2" at bounding box center [324, 124] width 29 height 14
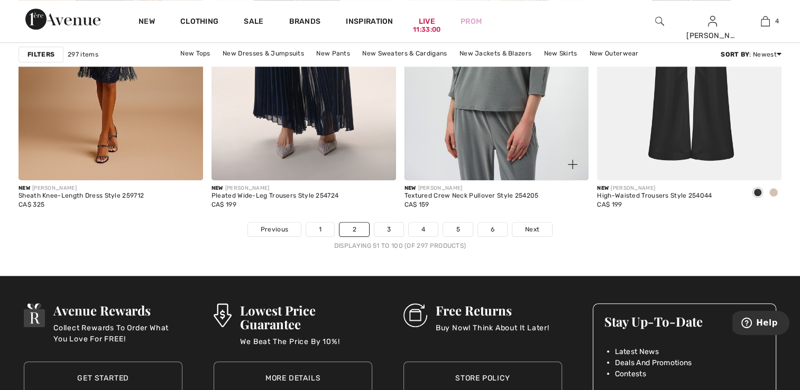
scroll to position [4970, 0]
click at [381, 227] on link "3" at bounding box center [388, 230] width 29 height 14
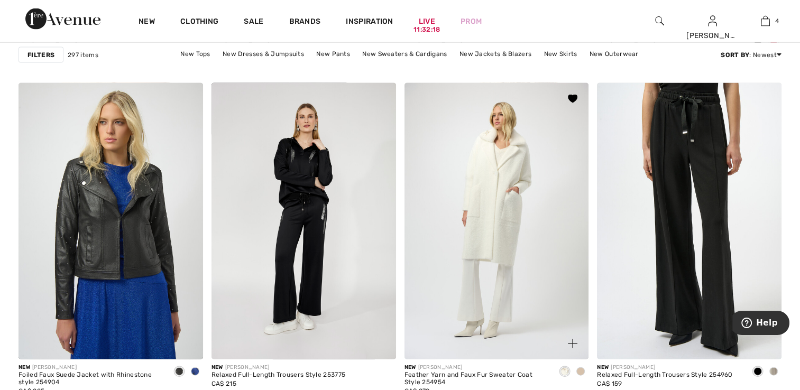
scroll to position [2221, 0]
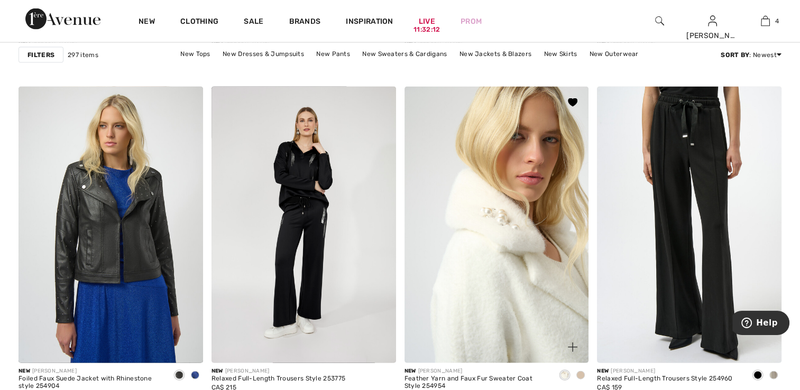
click at [541, 255] on img at bounding box center [496, 225] width 185 height 277
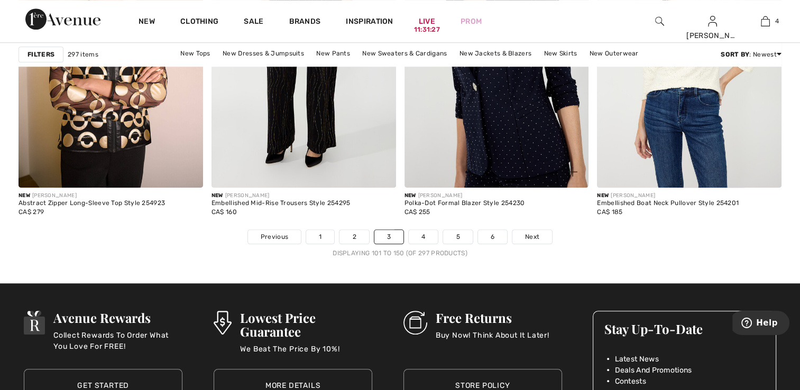
scroll to position [4970, 0]
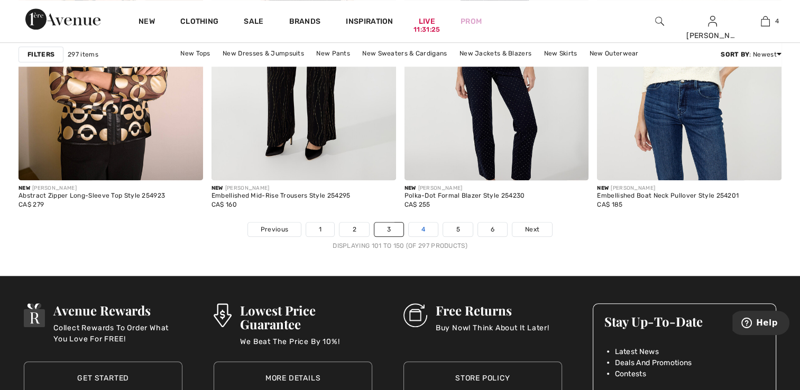
click at [424, 231] on link "4" at bounding box center [423, 230] width 29 height 14
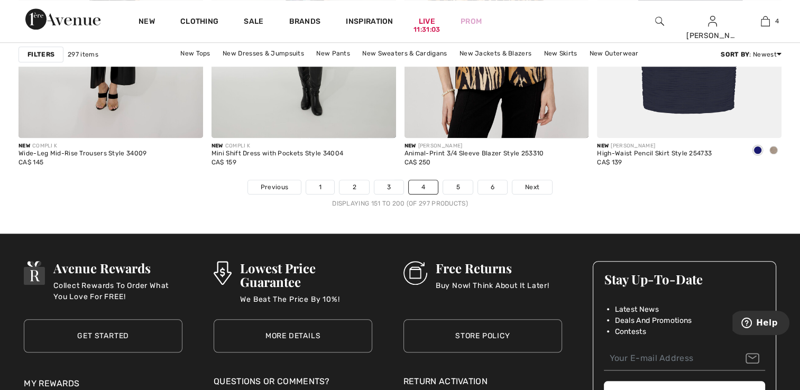
scroll to position [5076, 0]
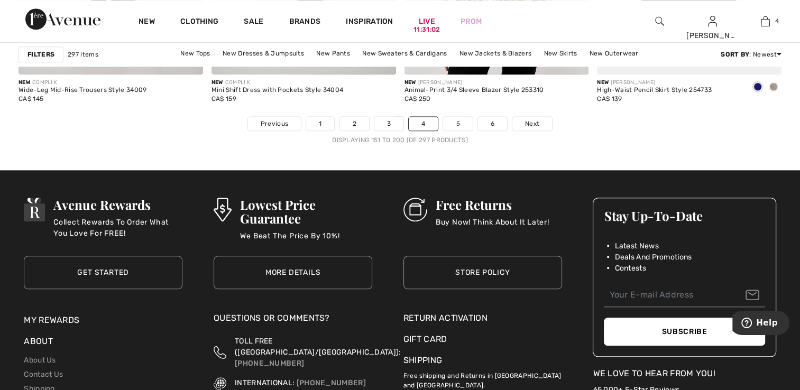
click at [446, 121] on link "5" at bounding box center [457, 124] width 29 height 14
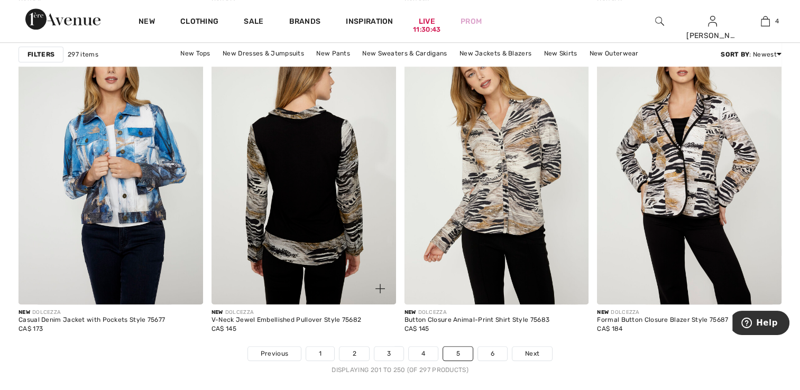
scroll to position [4970, 0]
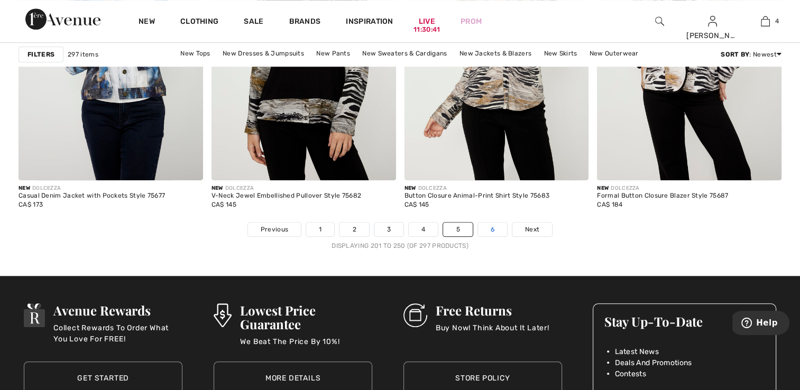
click at [483, 230] on link "6" at bounding box center [492, 230] width 29 height 14
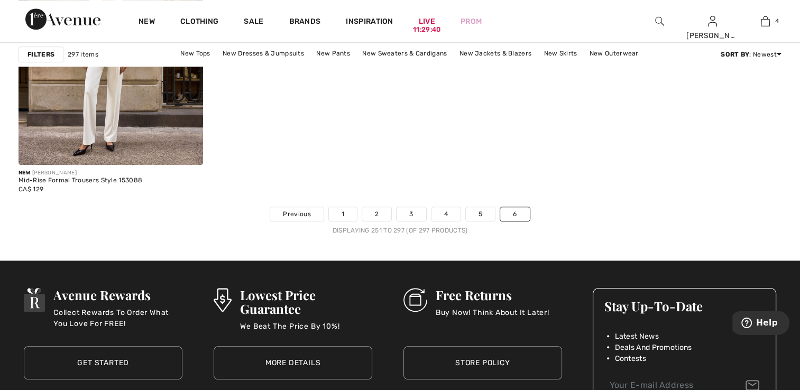
scroll to position [4970, 0]
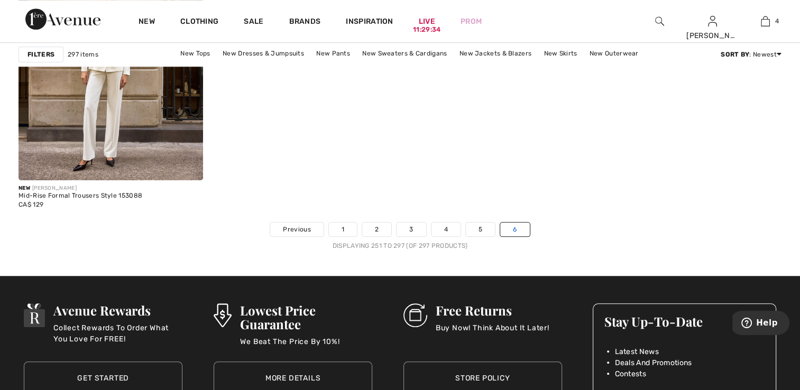
click at [517, 227] on link "6" at bounding box center [514, 230] width 29 height 14
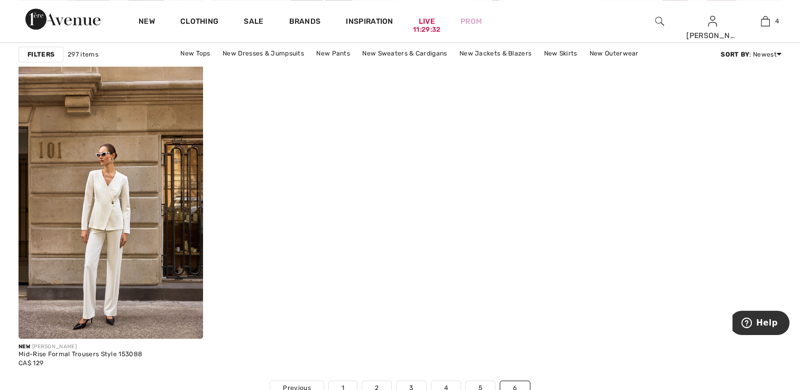
scroll to position [4759, 0]
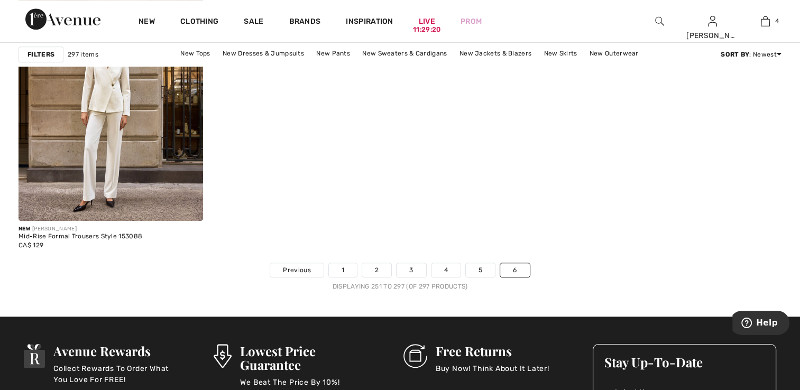
scroll to position [4917, 0]
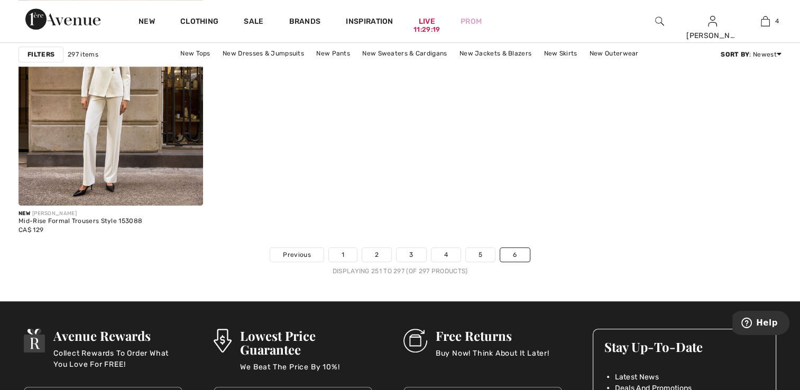
click at [557, 266] on div "Displaying 251 to 297 (of 297 products)" at bounding box center [400, 271] width 763 height 10
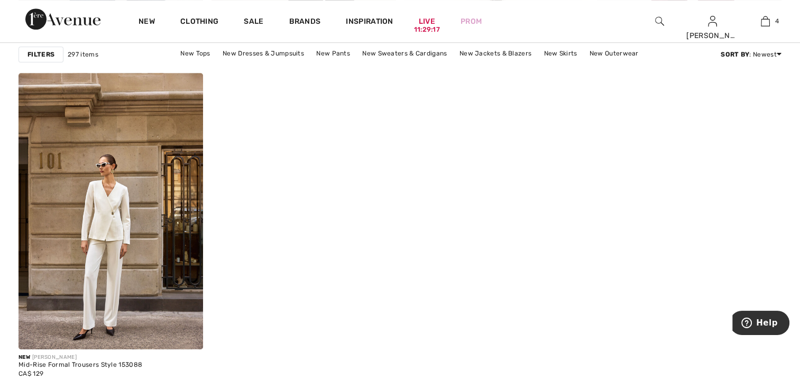
scroll to position [4758, 0]
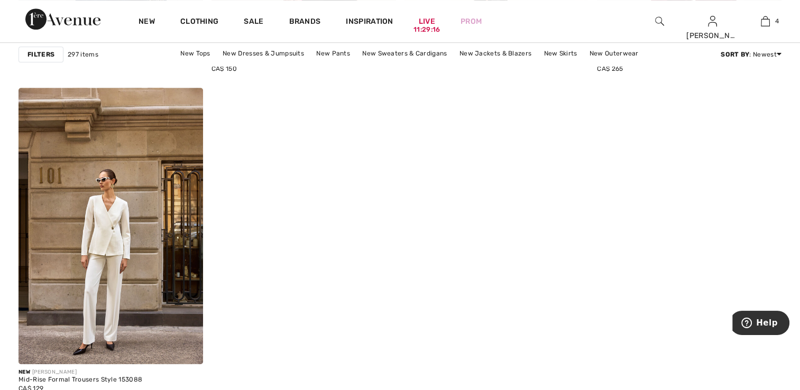
click at [656, 19] on img at bounding box center [659, 21] width 9 height 13
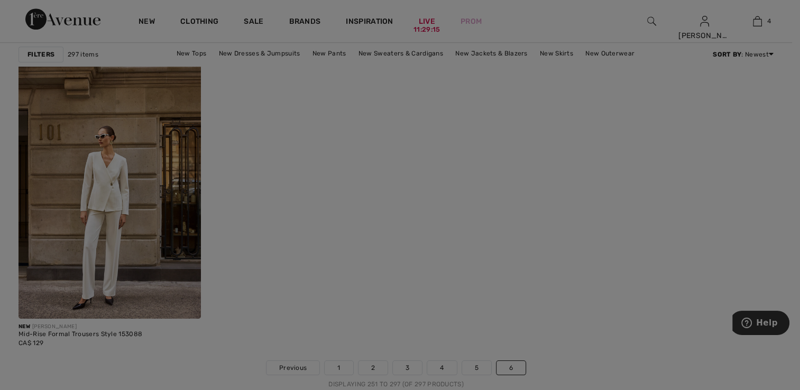
scroll to position [4801, 0]
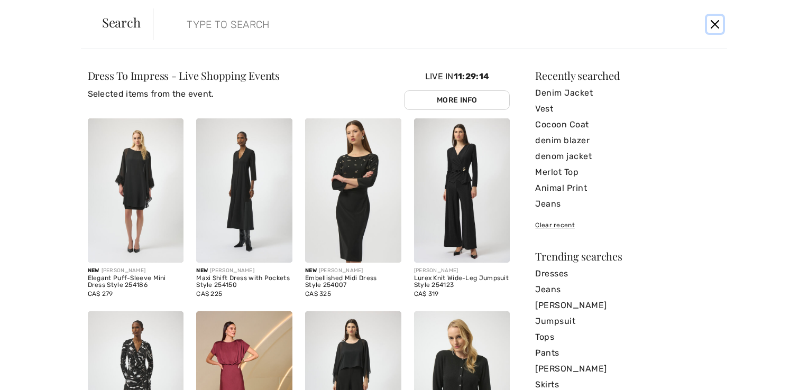
click at [717, 21] on button "Close" at bounding box center [715, 24] width 16 height 17
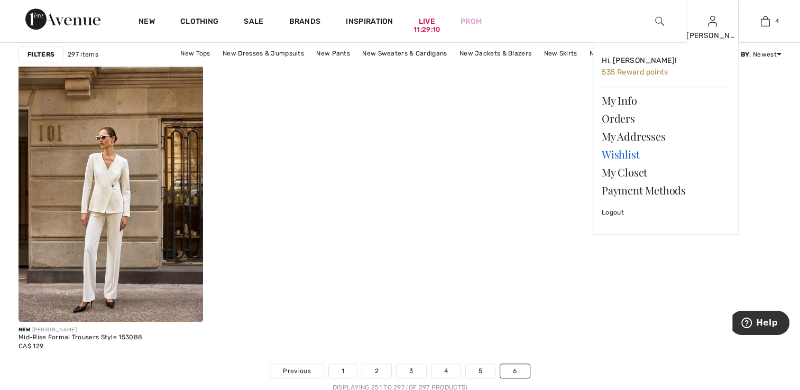
click at [620, 155] on link "Wishlist" at bounding box center [666, 154] width 128 height 18
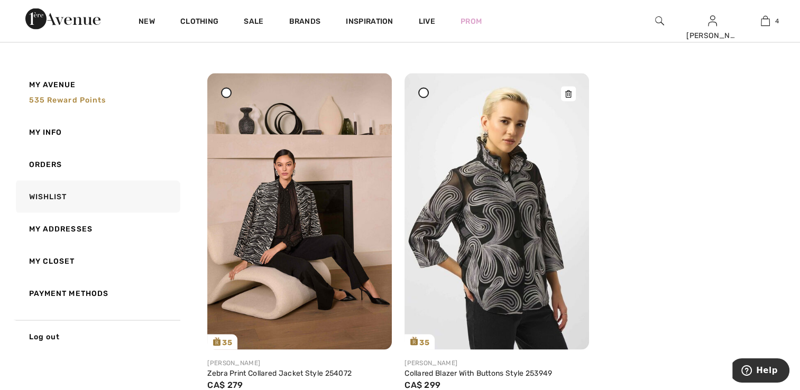
scroll to position [6230, 0]
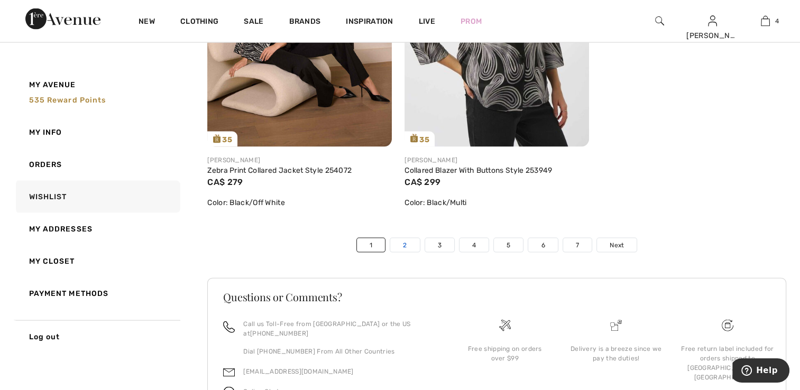
click at [402, 242] on link "2" at bounding box center [404, 245] width 29 height 14
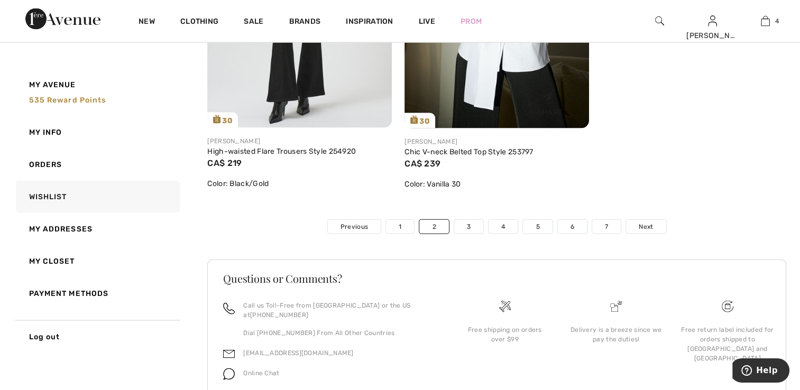
scroll to position [6325, 0]
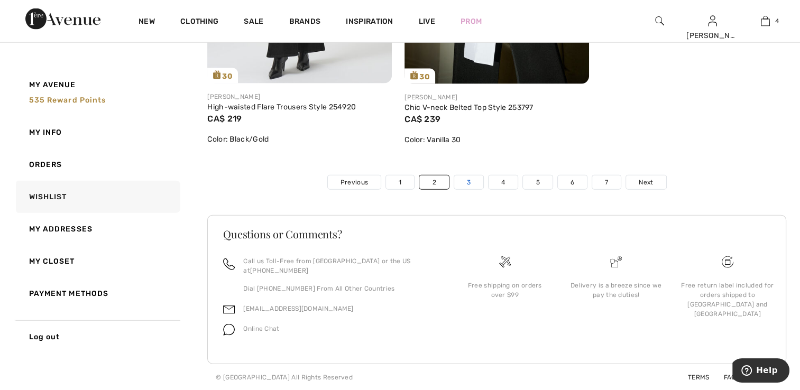
click at [475, 189] on link "3" at bounding box center [468, 183] width 29 height 14
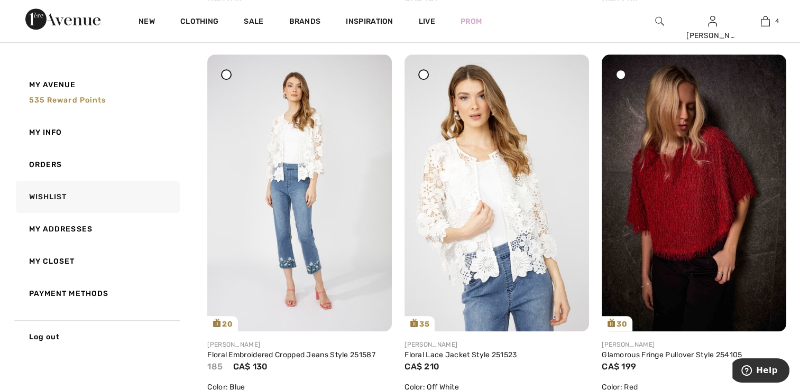
scroll to position [5023, 0]
